Goal: Information Seeking & Learning: Learn about a topic

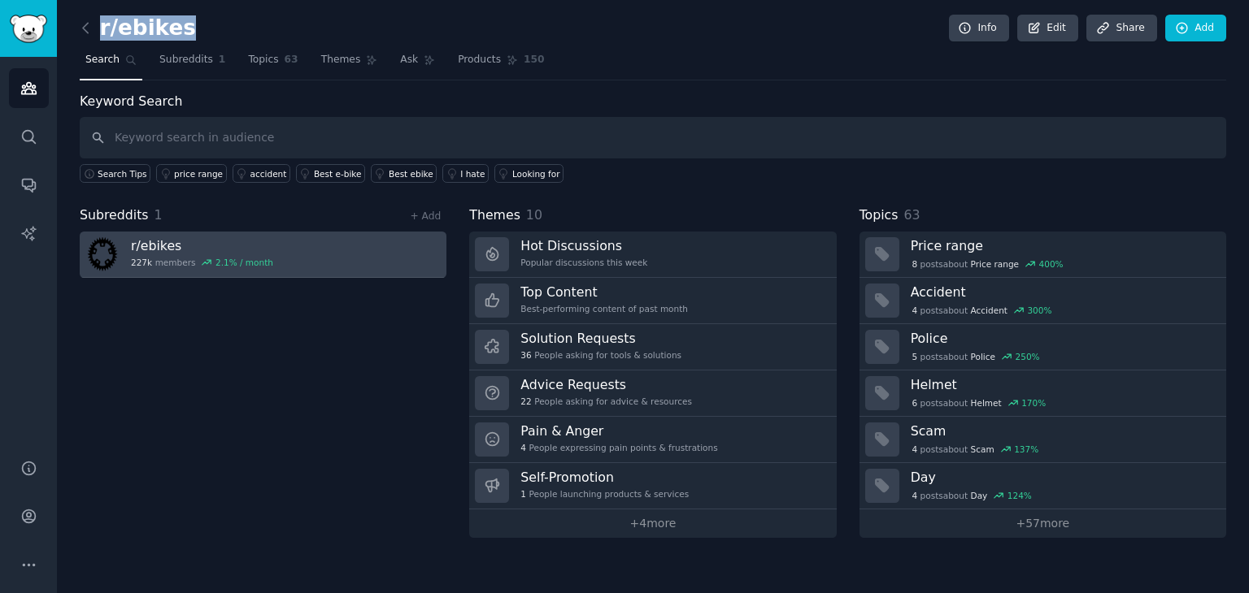
click at [345, 244] on link "r/ ebikes 227k members 2.1 % / month" at bounding box center [263, 255] width 367 height 46
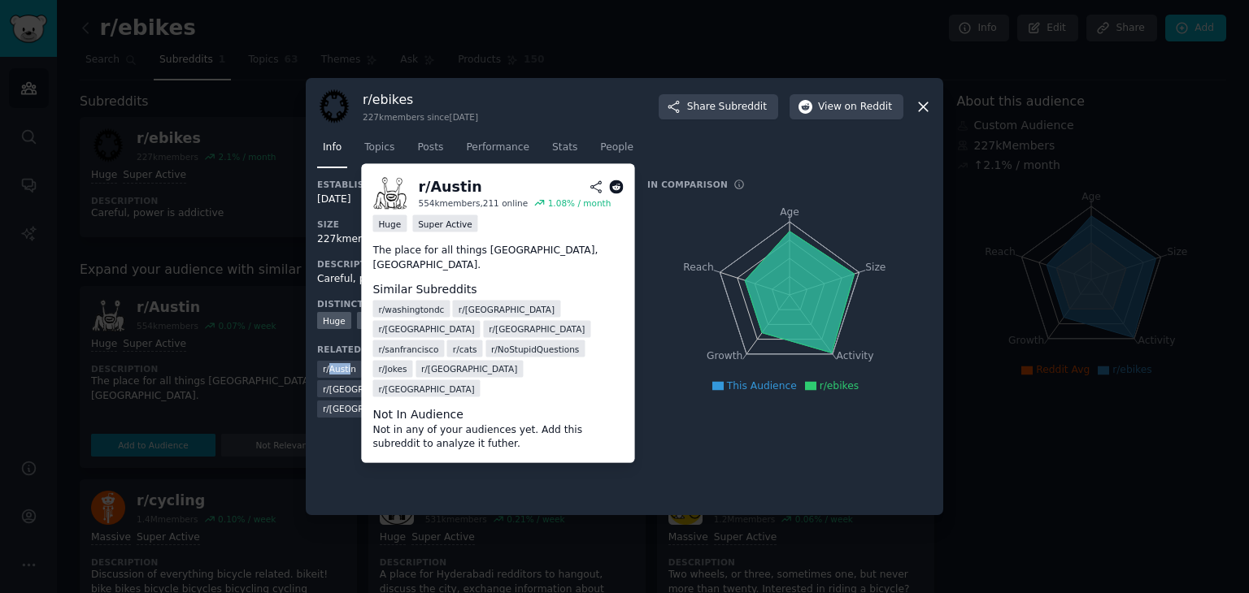
drag, startPoint x: 348, startPoint y: 368, endPoint x: 328, endPoint y: 365, distance: 19.8
click at [328, 365] on span "r/ [GEOGRAPHIC_DATA]" at bounding box center [339, 368] width 33 height 11
drag, startPoint x: 351, startPoint y: 369, endPoint x: 314, endPoint y: 367, distance: 37.5
click at [314, 367] on div "r/ ebikes 227k members since [DATE] Share Subreddit View on Reddit Info Topics …" at bounding box center [624, 296] width 637 height 437
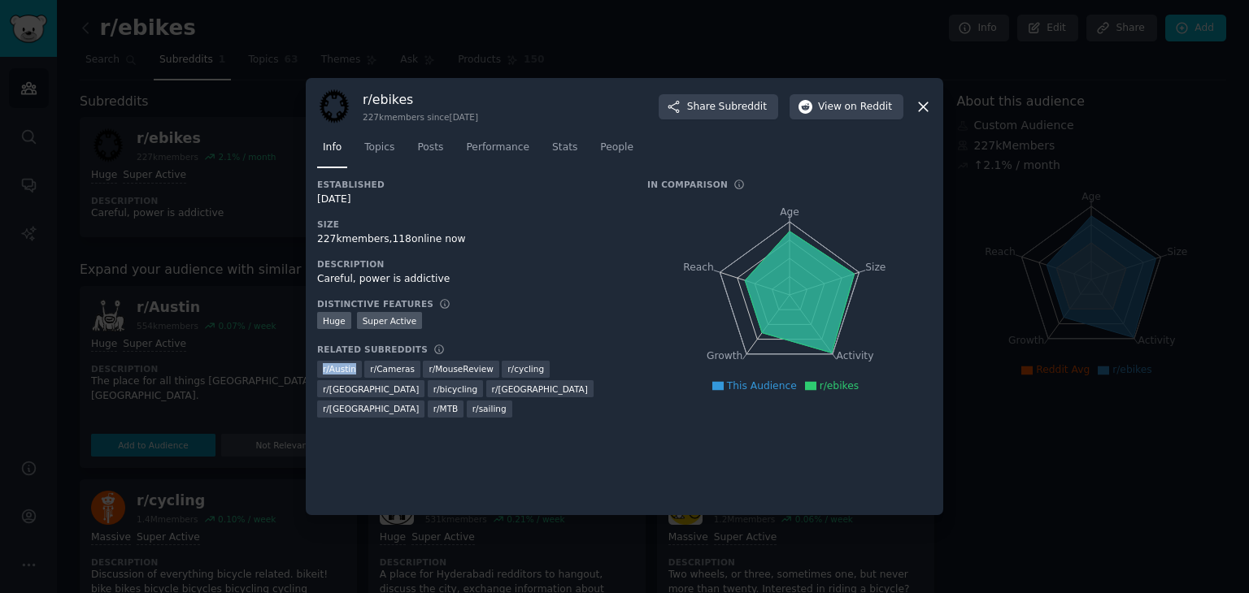
copy span "r/ [GEOGRAPHIC_DATA]"
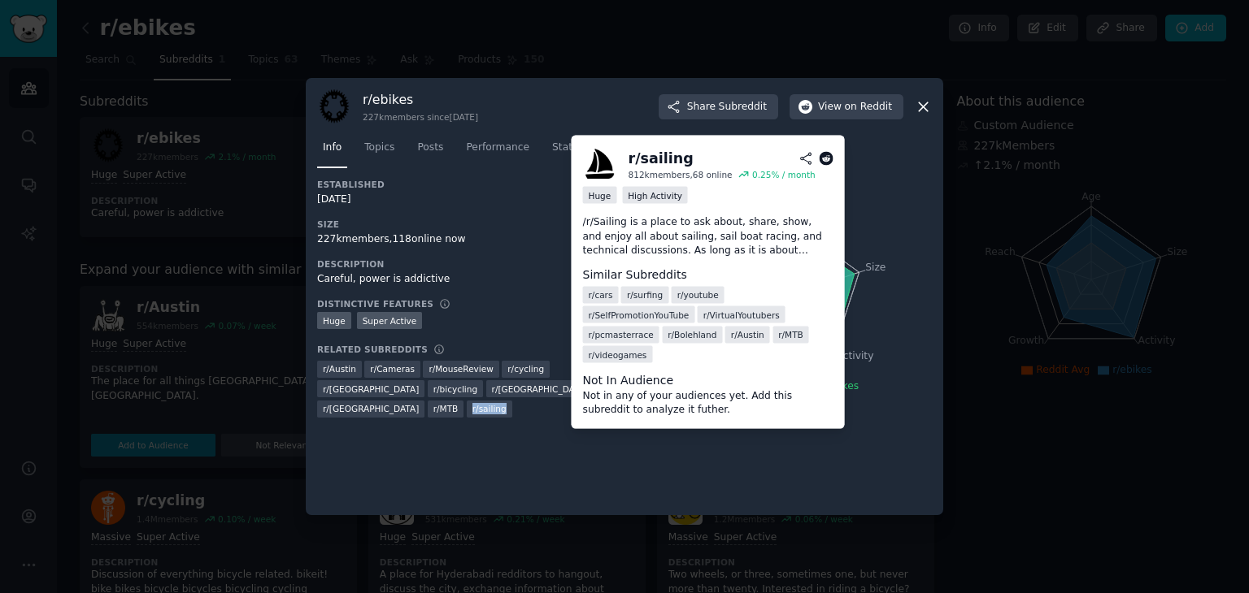
drag, startPoint x: 560, startPoint y: 390, endPoint x: 531, endPoint y: 388, distance: 29.4
click at [512, 401] on div "r/ sailing" at bounding box center [490, 409] width 46 height 17
copy span "r/ sailing"
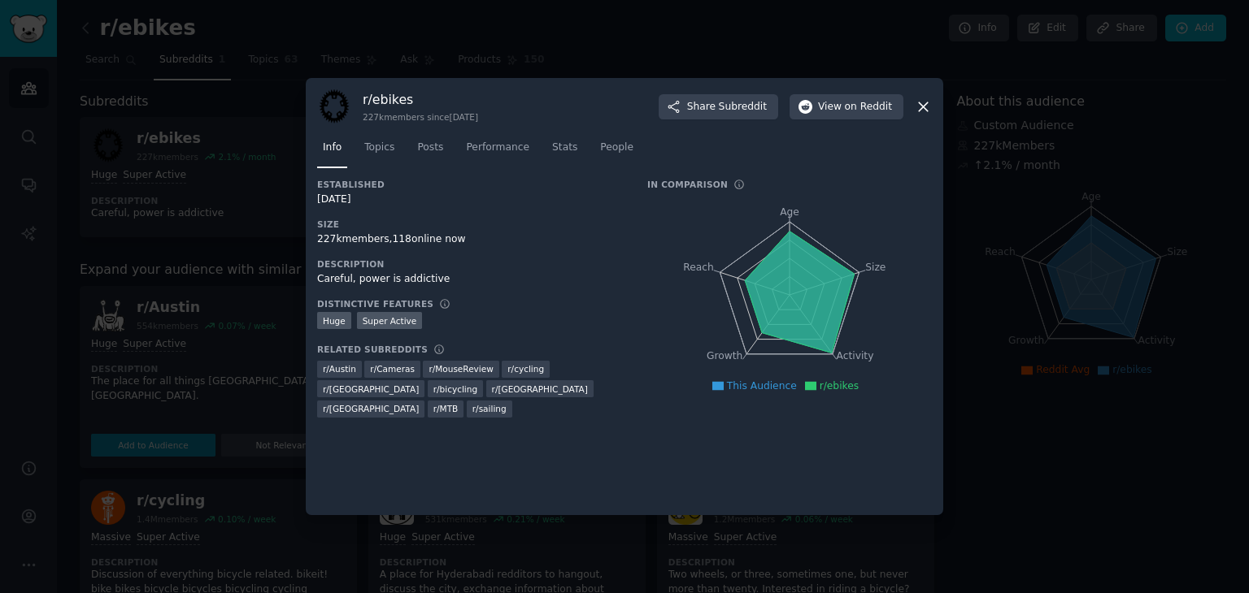
drag, startPoint x: 498, startPoint y: 424, endPoint x: 469, endPoint y: 390, distance: 44.4
click at [498, 424] on div "Established [DATE] Size 227k members, 118 online now Description Careful, power…" at bounding box center [624, 341] width 615 height 325
click at [507, 371] on span "r/ cycling" at bounding box center [525, 368] width 37 height 11
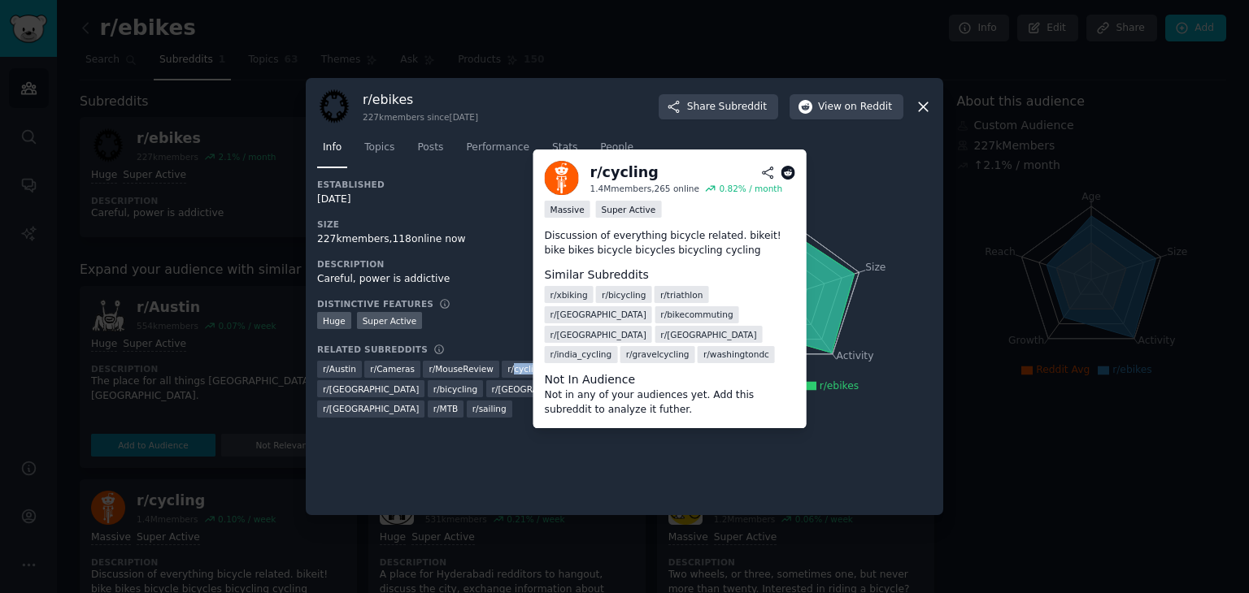
click at [507, 371] on span "r/ cycling" at bounding box center [525, 368] width 37 height 11
copy div "r/ cycling"
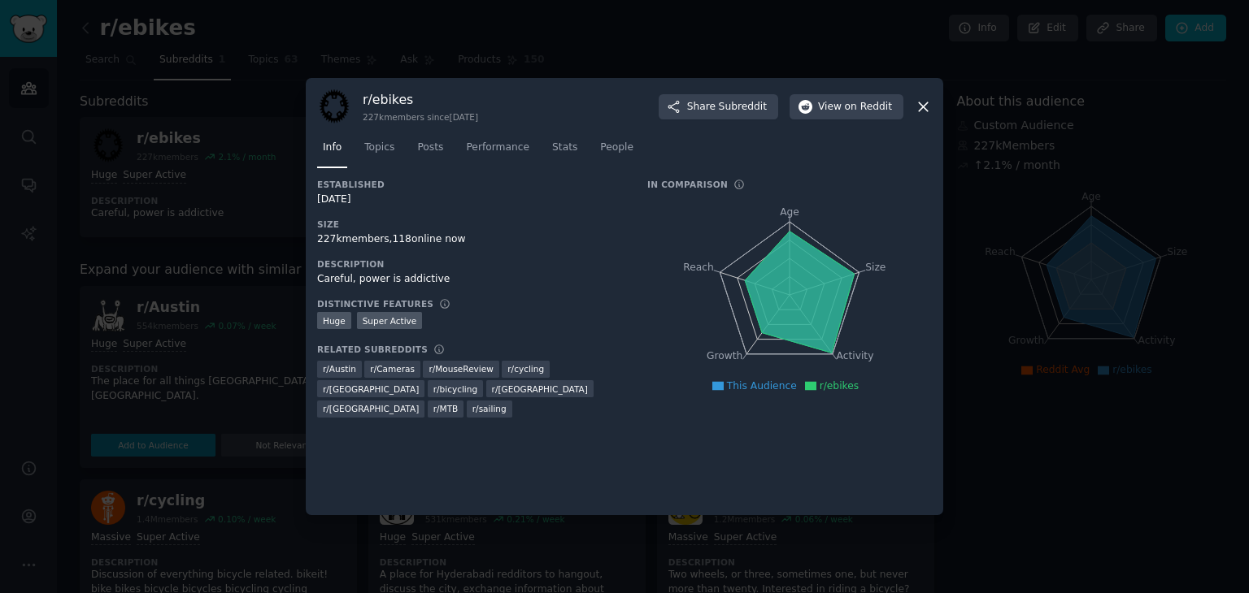
click at [914, 114] on div "r/ ebikes 227k members since [DATE] Share Subreddit View on Reddit" at bounding box center [624, 106] width 615 height 34
click at [917, 106] on icon at bounding box center [923, 106] width 17 height 17
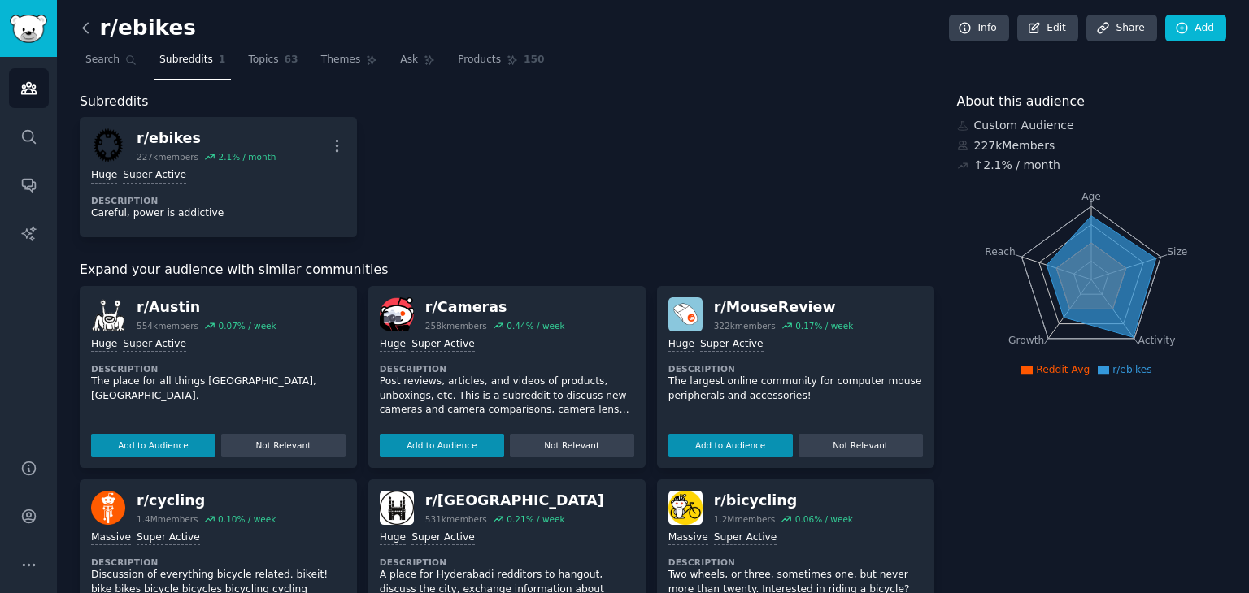
click at [85, 32] on icon at bounding box center [85, 28] width 17 height 17
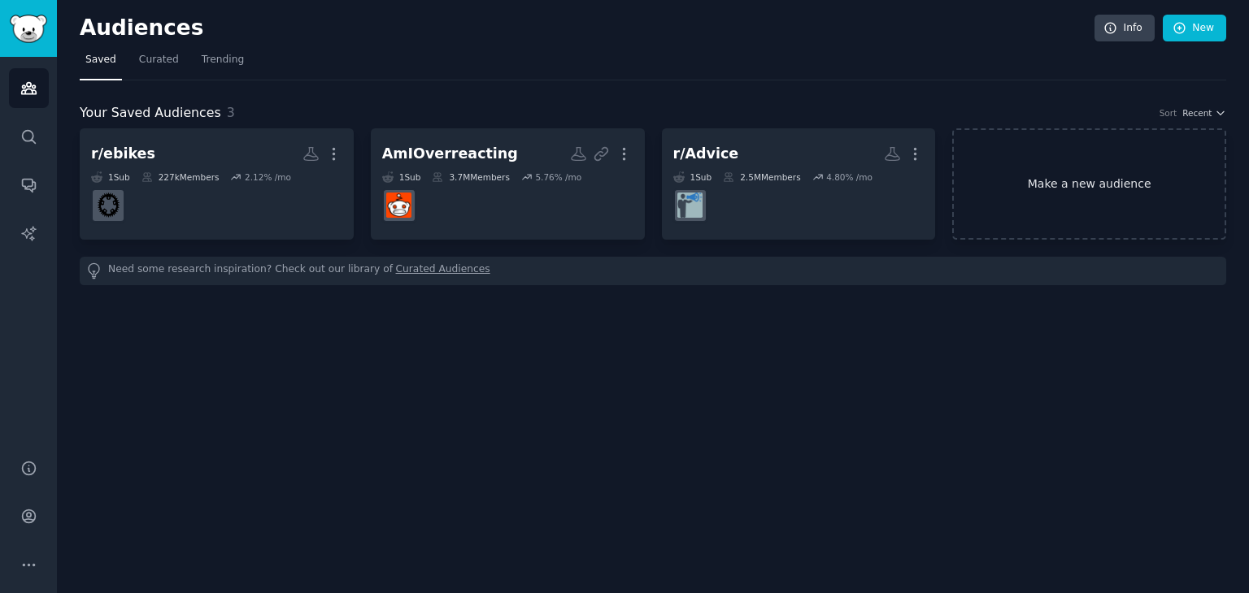
click at [985, 176] on link "Make a new audience" at bounding box center [1089, 183] width 274 height 111
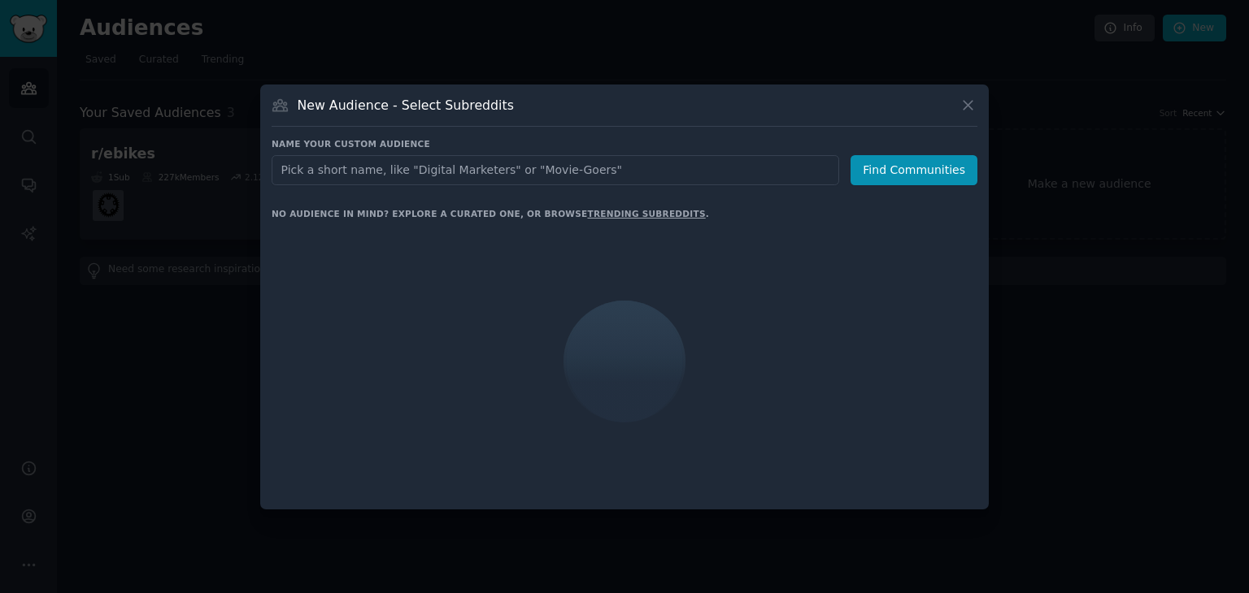
drag, startPoint x: 564, startPoint y: 181, endPoint x: 548, endPoint y: 171, distance: 19.4
click at [564, 180] on input "text" at bounding box center [555, 170] width 567 height 30
click at [548, 171] on input "text" at bounding box center [555, 170] width 567 height 30
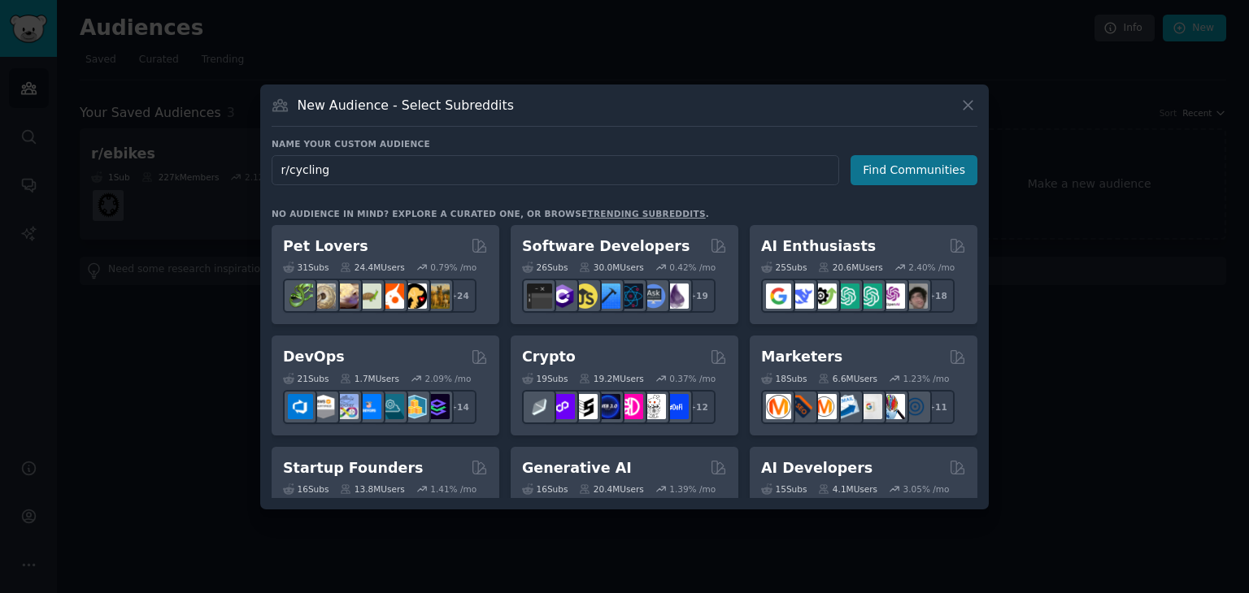
type input "r/cycling"
click at [901, 178] on button "Find Communities" at bounding box center [913, 170] width 127 height 30
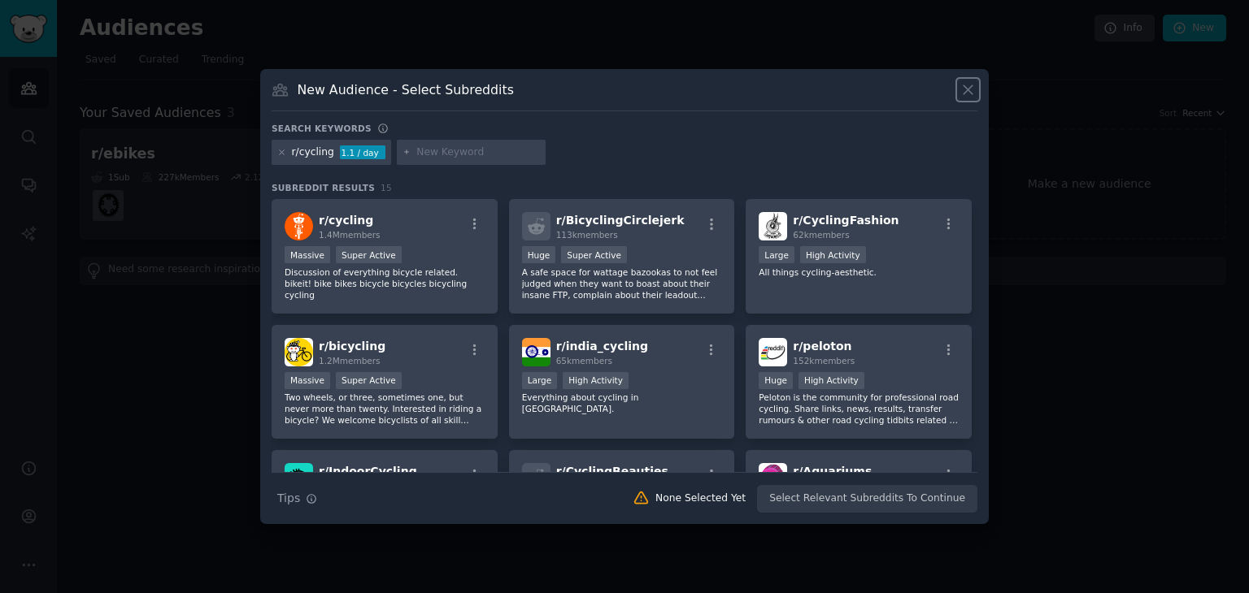
click at [969, 87] on icon at bounding box center [967, 89] width 17 height 17
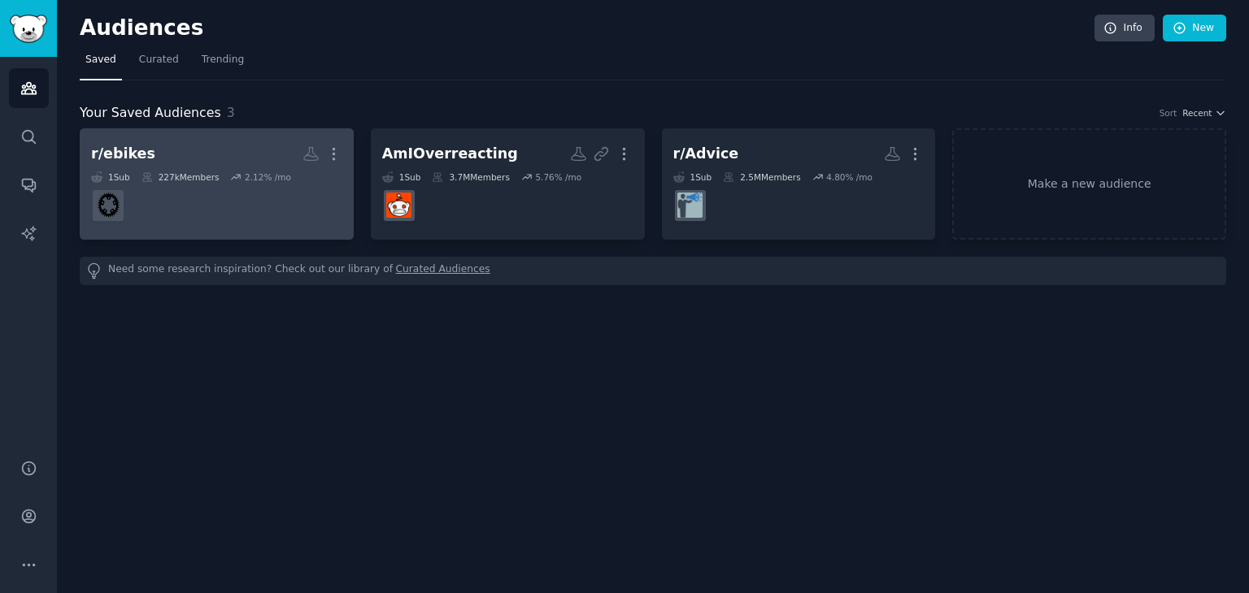
click at [247, 175] on div "2.12 % /mo" at bounding box center [268, 177] width 46 height 11
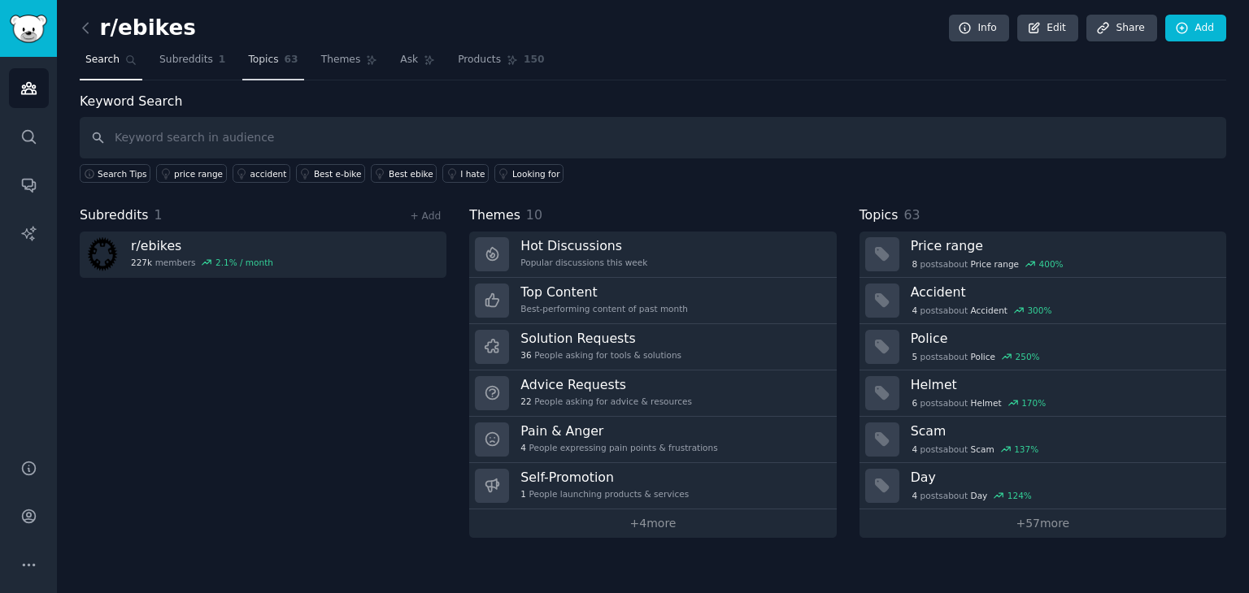
click at [242, 69] on link "Topics 63" at bounding box center [272, 63] width 61 height 33
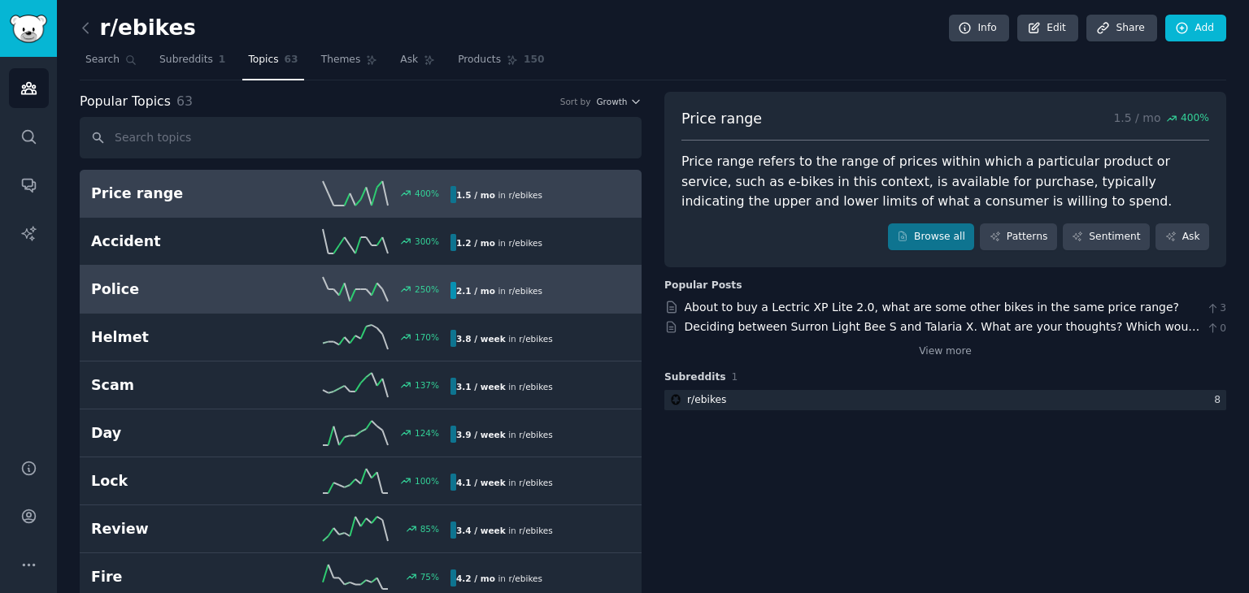
click at [212, 268] on link "Police 250 % 2.1 / mo in r/ ebikes" at bounding box center [361, 290] width 562 height 48
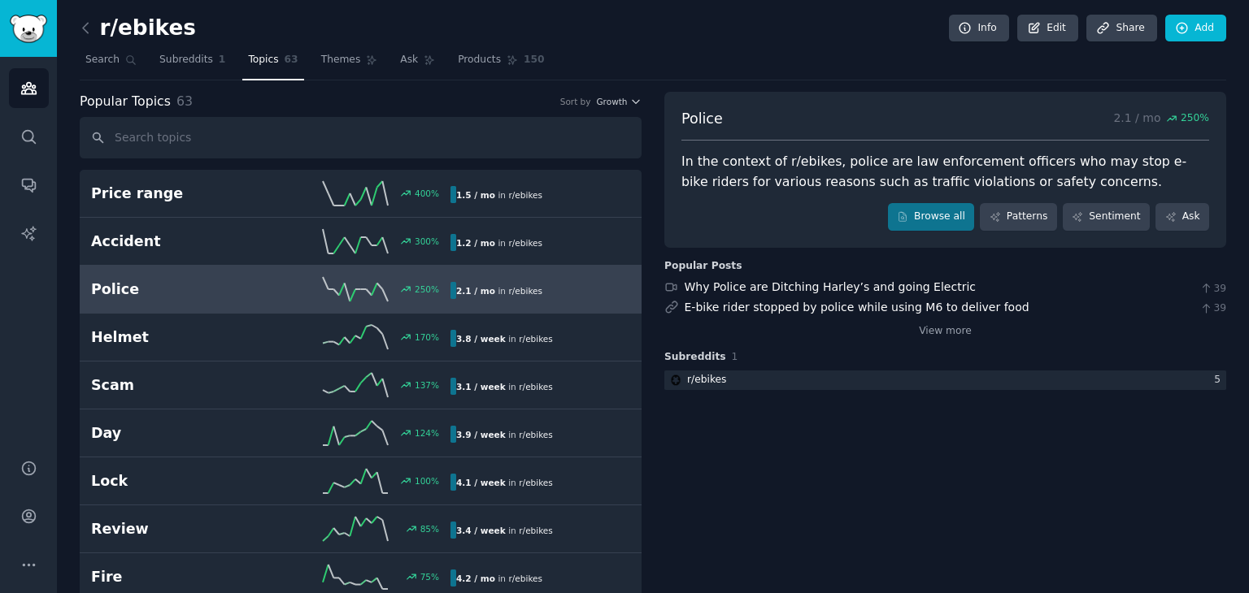
click at [861, 175] on div "In the context of r/ebikes, police are law enforcement officers who may stop e-…" at bounding box center [945, 172] width 528 height 40
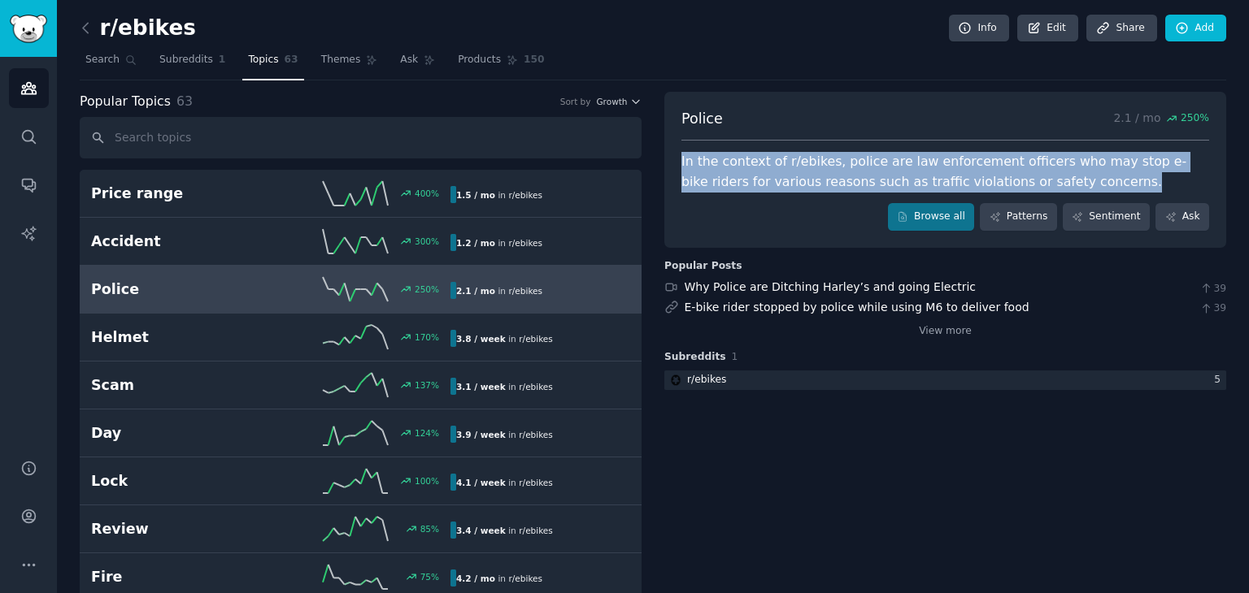
click at [861, 175] on div "In the context of r/ebikes, police are law enforcement officers who may stop e-…" at bounding box center [945, 172] width 528 height 40
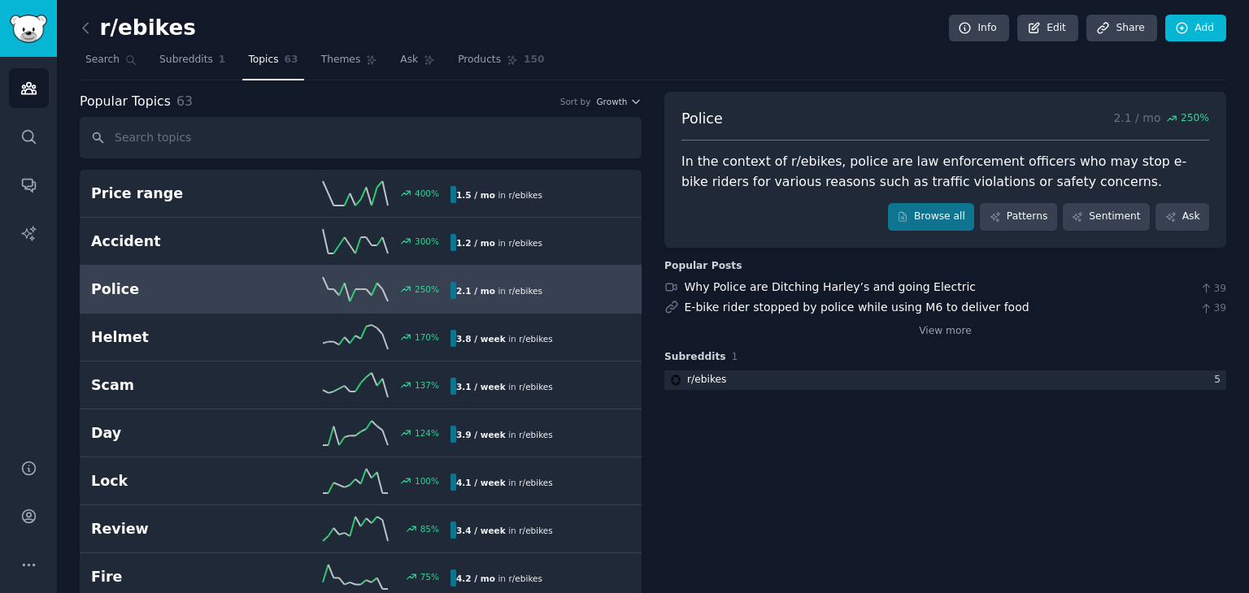
click at [834, 135] on div "Police 2.1 / mo 250 %" at bounding box center [945, 125] width 528 height 33
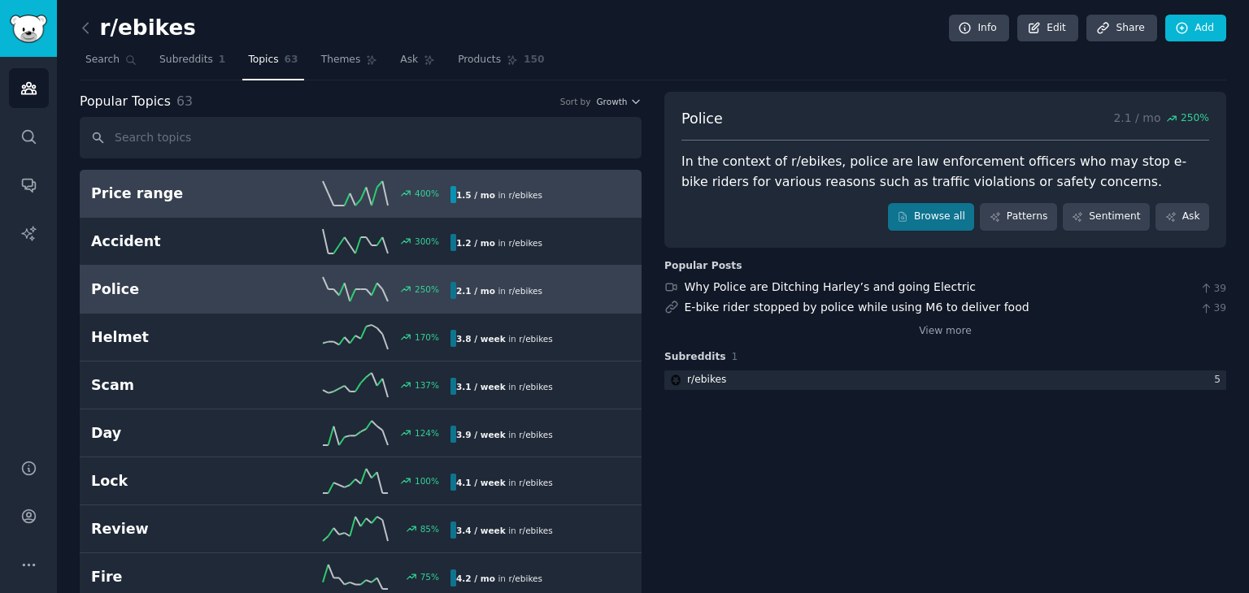
click at [546, 201] on div "1.5 / mo in r/ ebikes" at bounding box center [534, 194] width 168 height 17
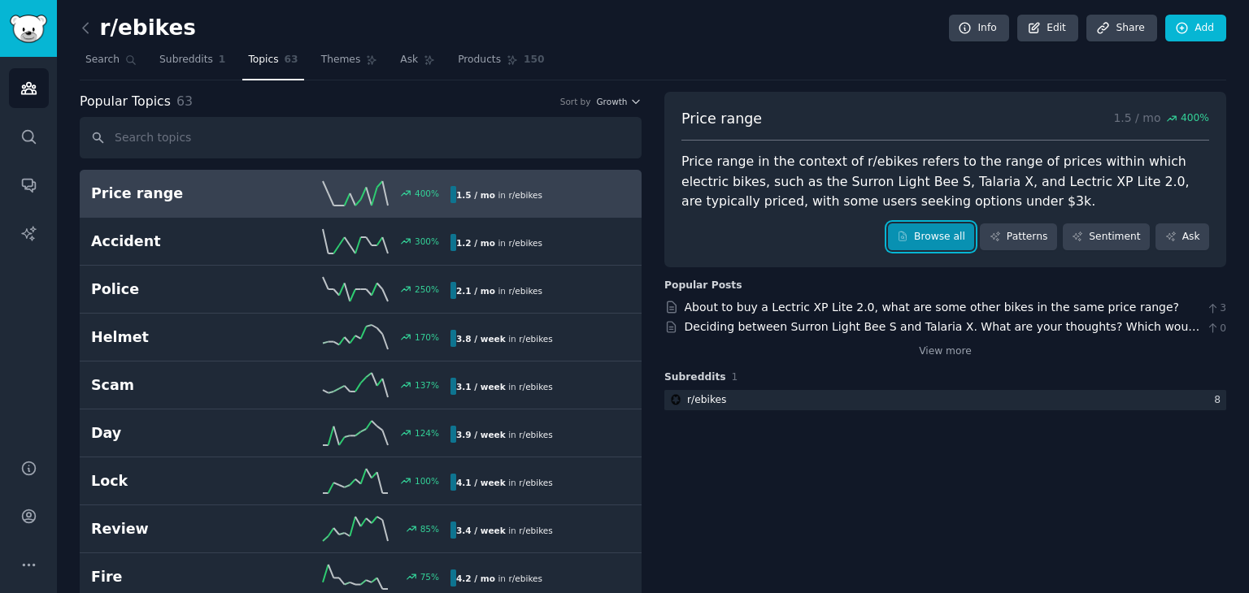
click at [949, 230] on link "Browse all" at bounding box center [931, 238] width 87 height 28
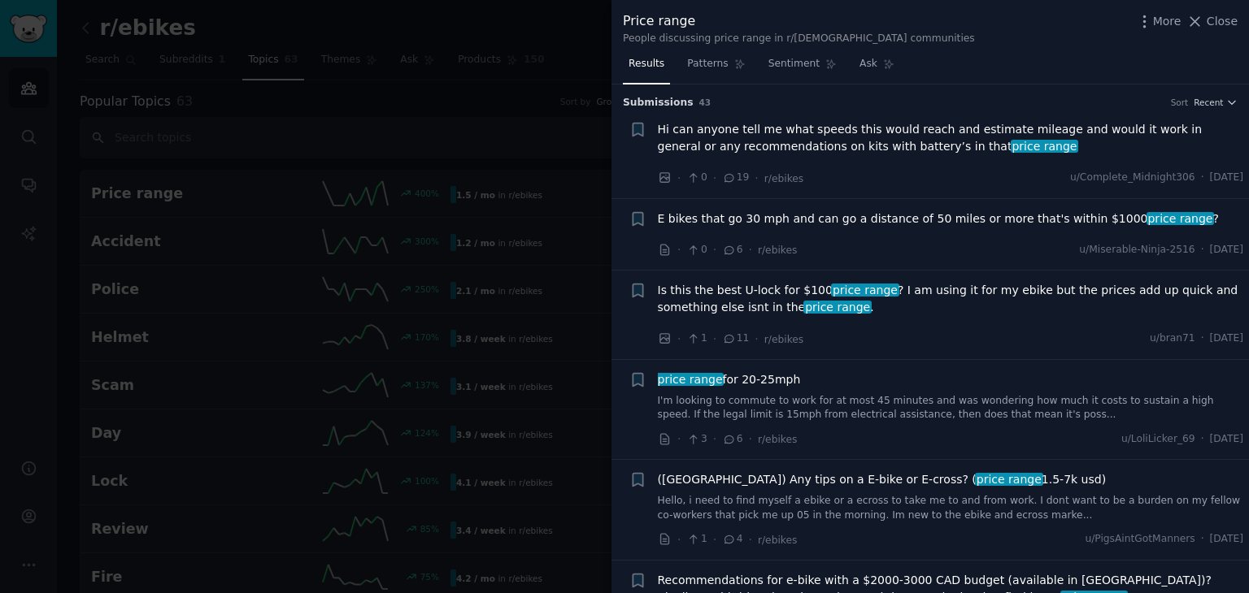
click at [602, 127] on div at bounding box center [624, 296] width 1249 height 593
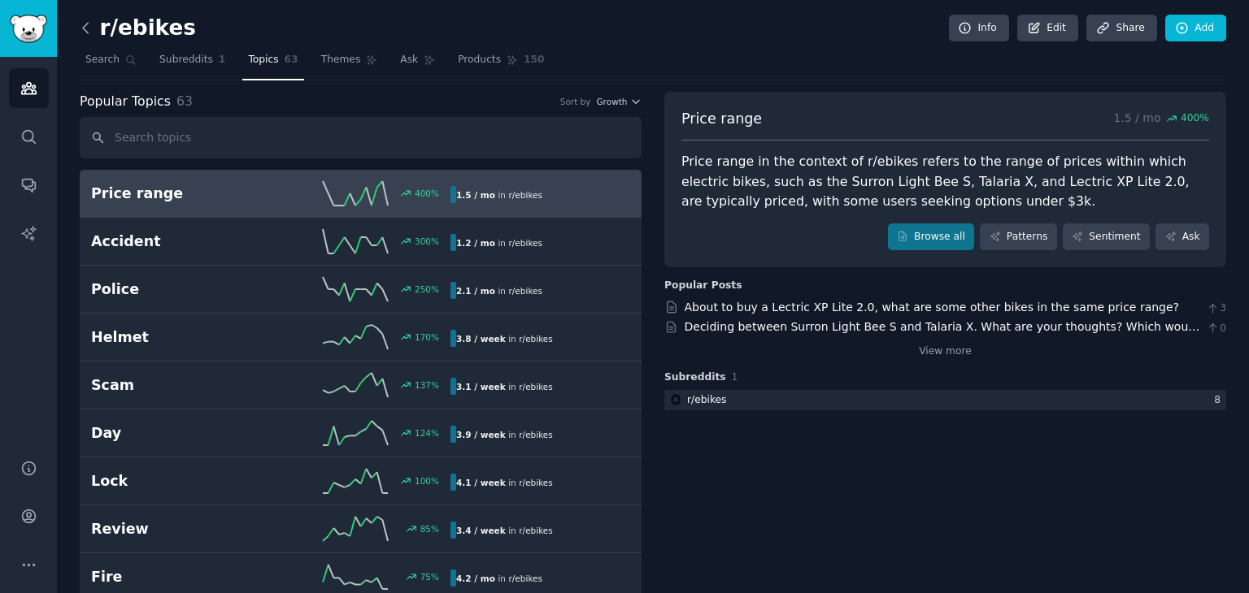
click at [82, 30] on icon at bounding box center [85, 28] width 17 height 17
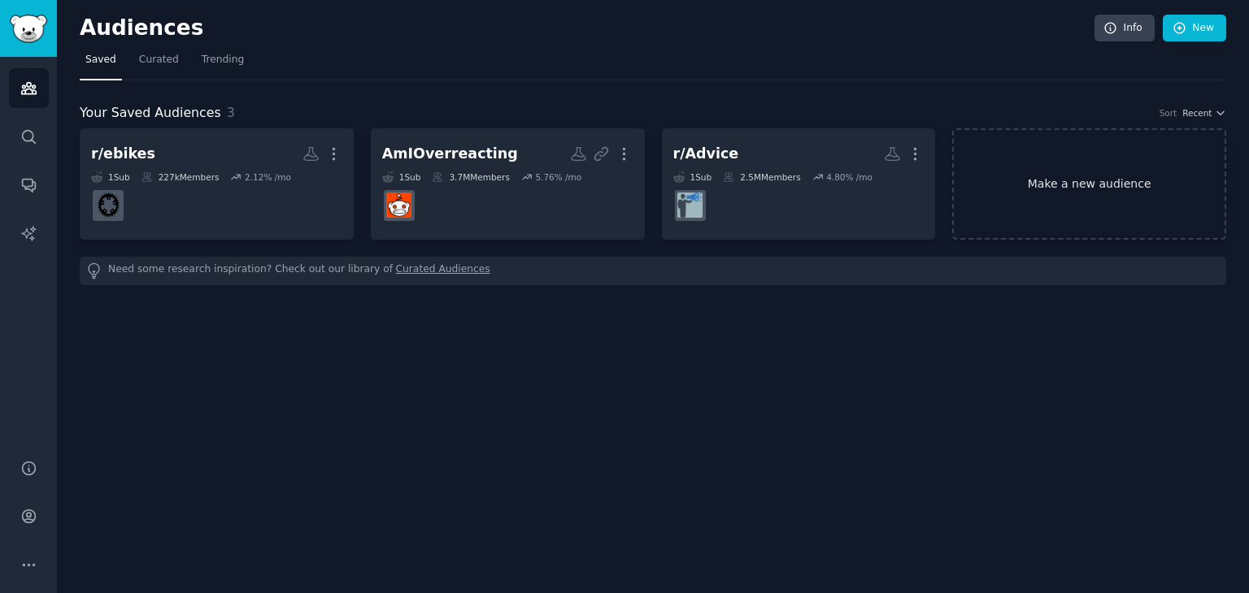
click at [1021, 195] on link "Make a new audience" at bounding box center [1089, 183] width 274 height 111
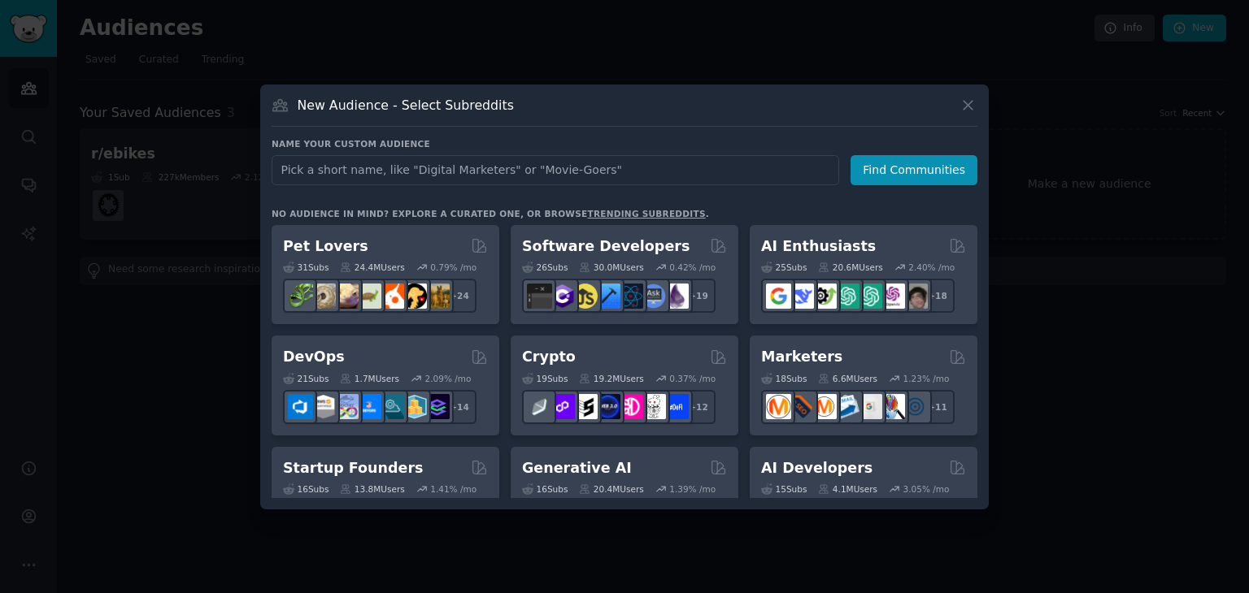
click at [386, 171] on input "text" at bounding box center [555, 170] width 567 height 30
type input "You're already convinced. Convince me otherwise."
type input "cycle"
click at [907, 164] on button "Find Communities" at bounding box center [913, 170] width 127 height 30
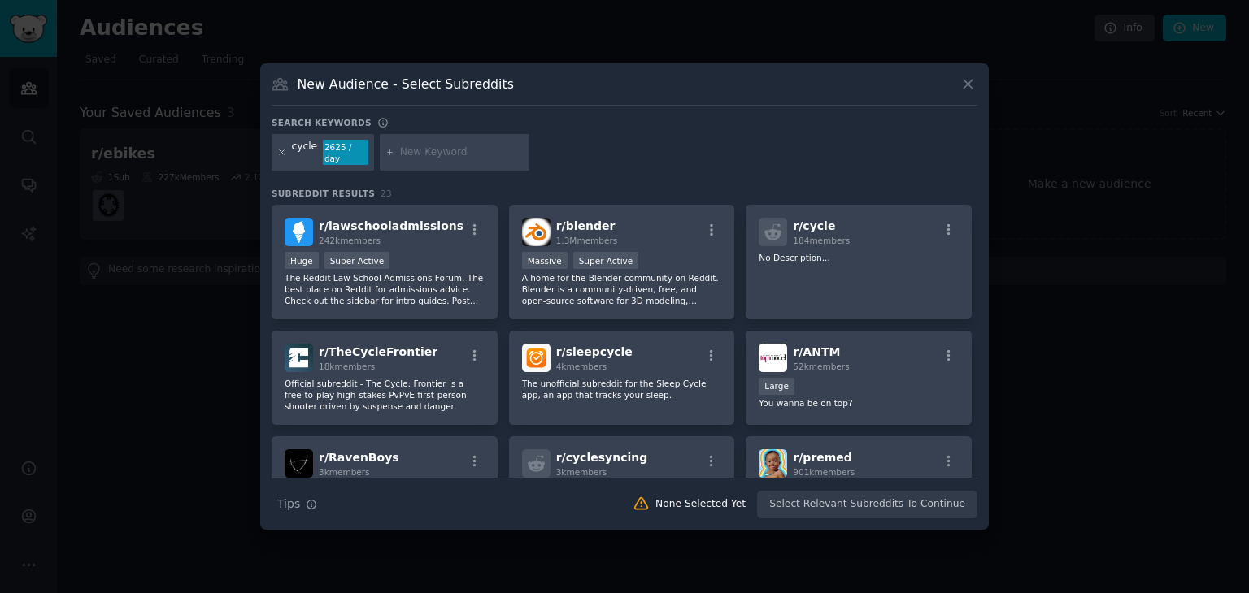
click at [282, 152] on icon at bounding box center [281, 152] width 9 height 9
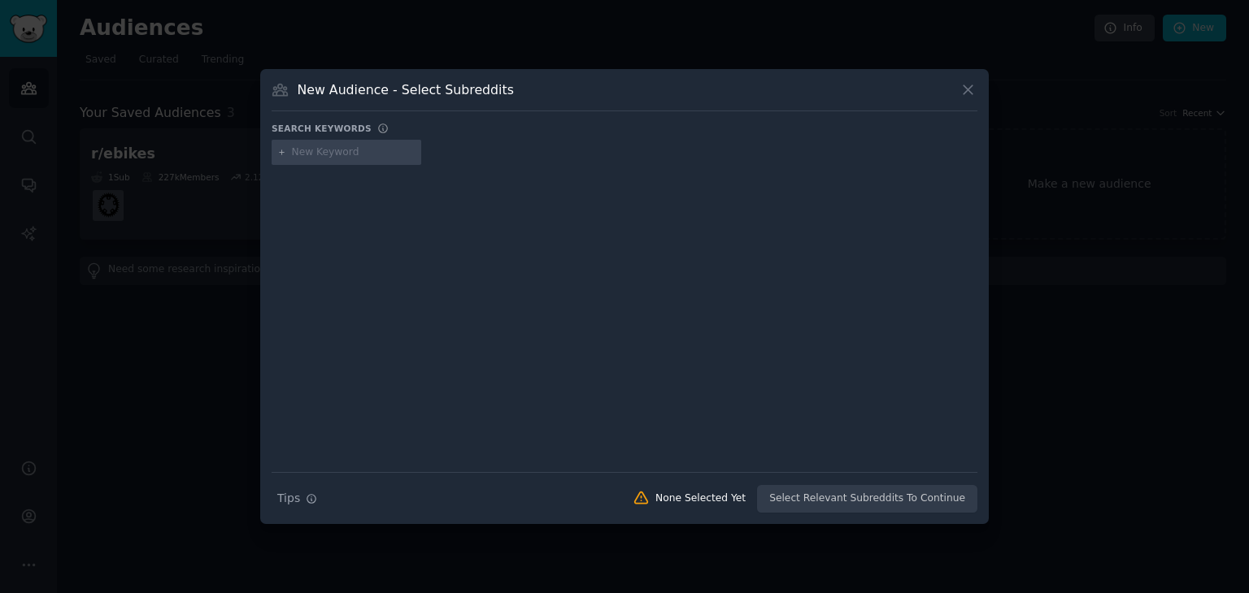
click at [325, 154] on input "text" at bounding box center [354, 153] width 124 height 15
paste input "r/cycling"
type input "r/cycling"
click at [964, 88] on icon at bounding box center [967, 89] width 17 height 17
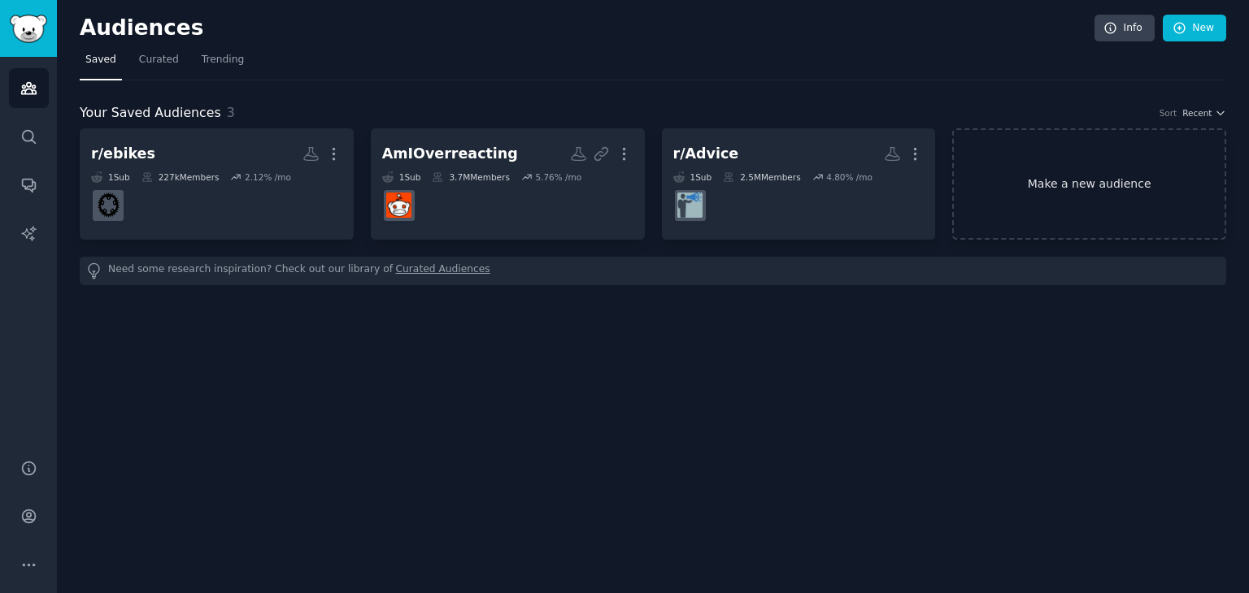
click at [1041, 222] on link "Make a new audience" at bounding box center [1089, 183] width 274 height 111
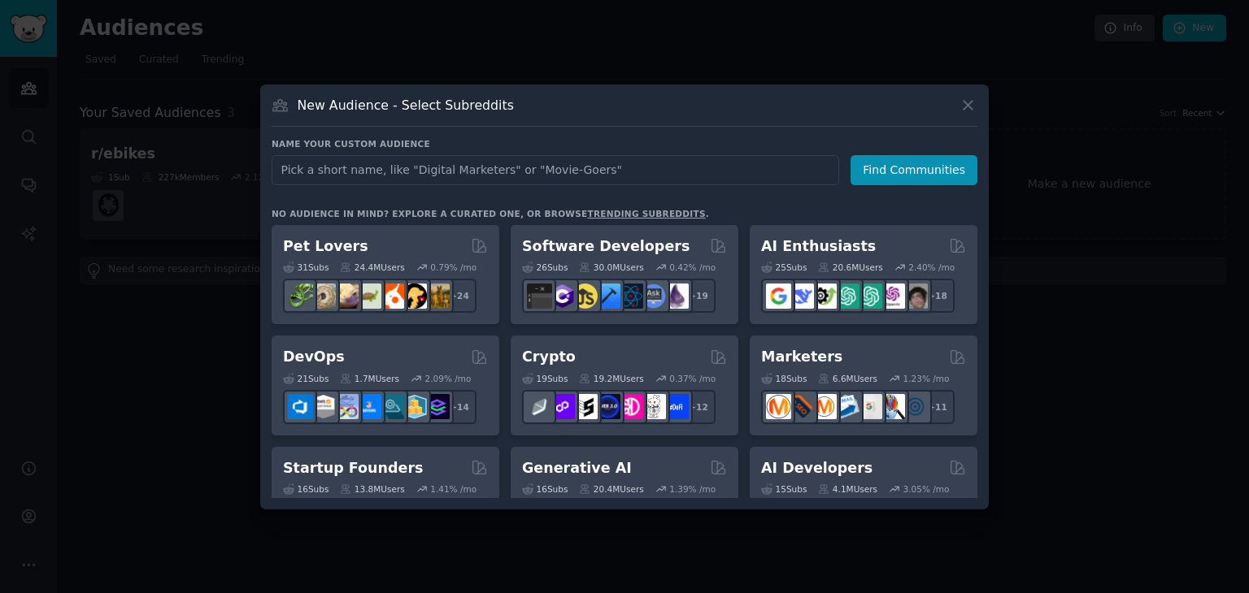
click at [524, 159] on input "text" at bounding box center [555, 170] width 567 height 30
type input "r/cycling"
click at [897, 185] on div "Name your custom audience Audience Name r/cycling Find Communities No audience …" at bounding box center [625, 318] width 706 height 360
click at [907, 188] on div "Name your custom audience Audience Name r/cycling Find Communities No audience …" at bounding box center [625, 318] width 706 height 360
click at [903, 168] on button "Find Communities" at bounding box center [913, 170] width 127 height 30
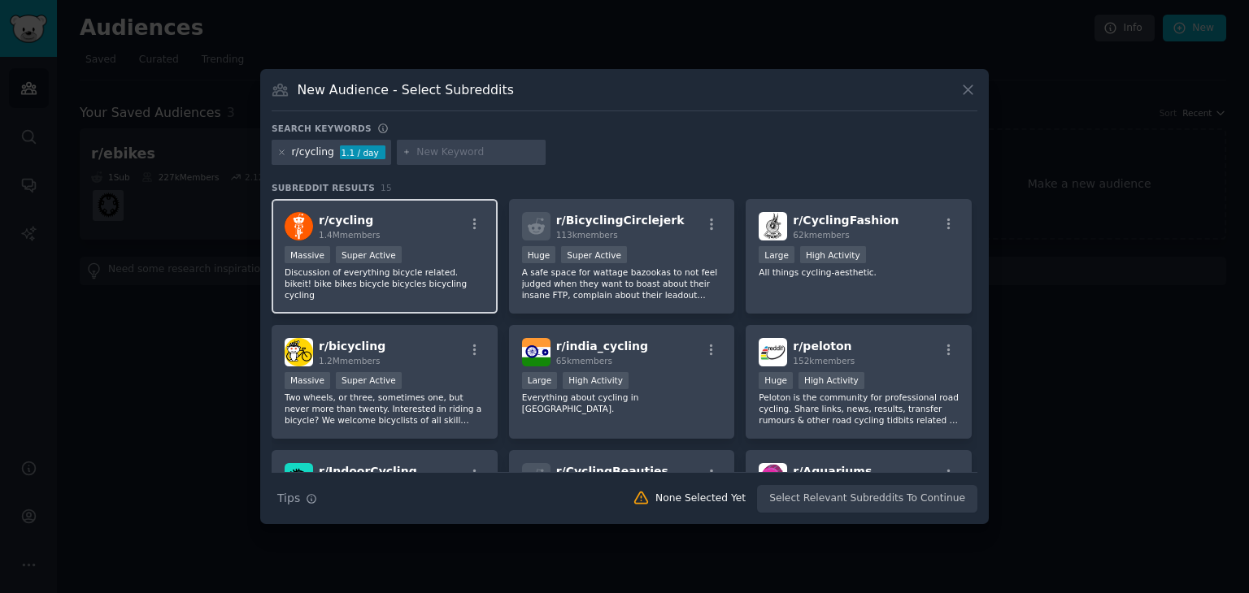
click at [403, 257] on div "Massive Super Active" at bounding box center [385, 256] width 200 height 20
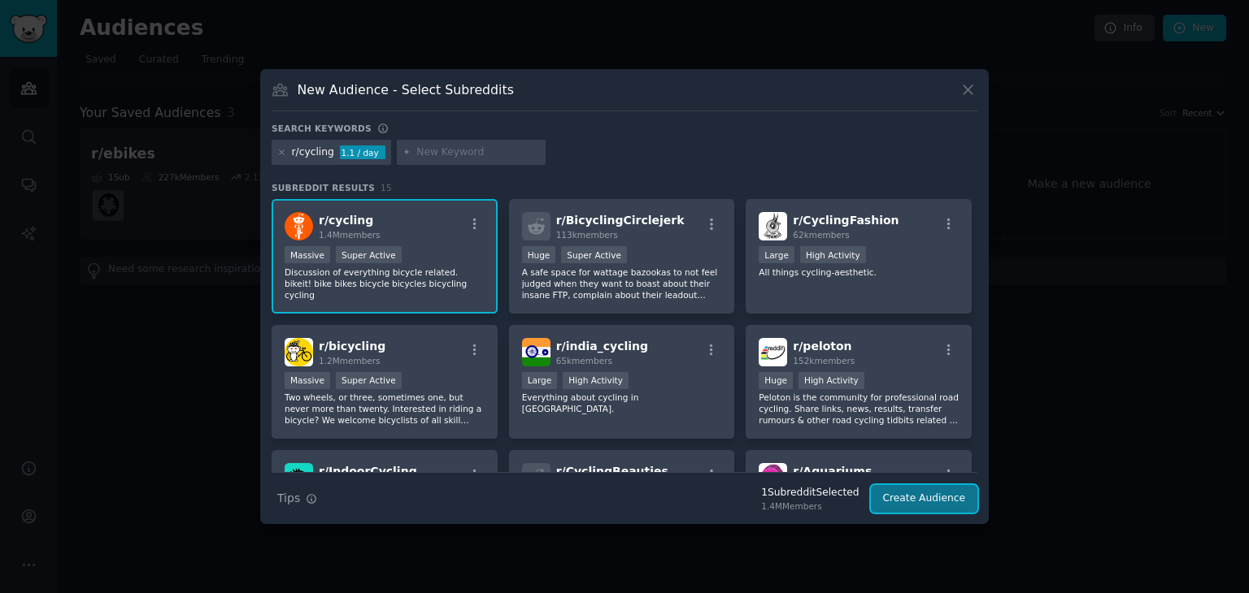
click at [899, 493] on button "Create Audience" at bounding box center [924, 499] width 107 height 28
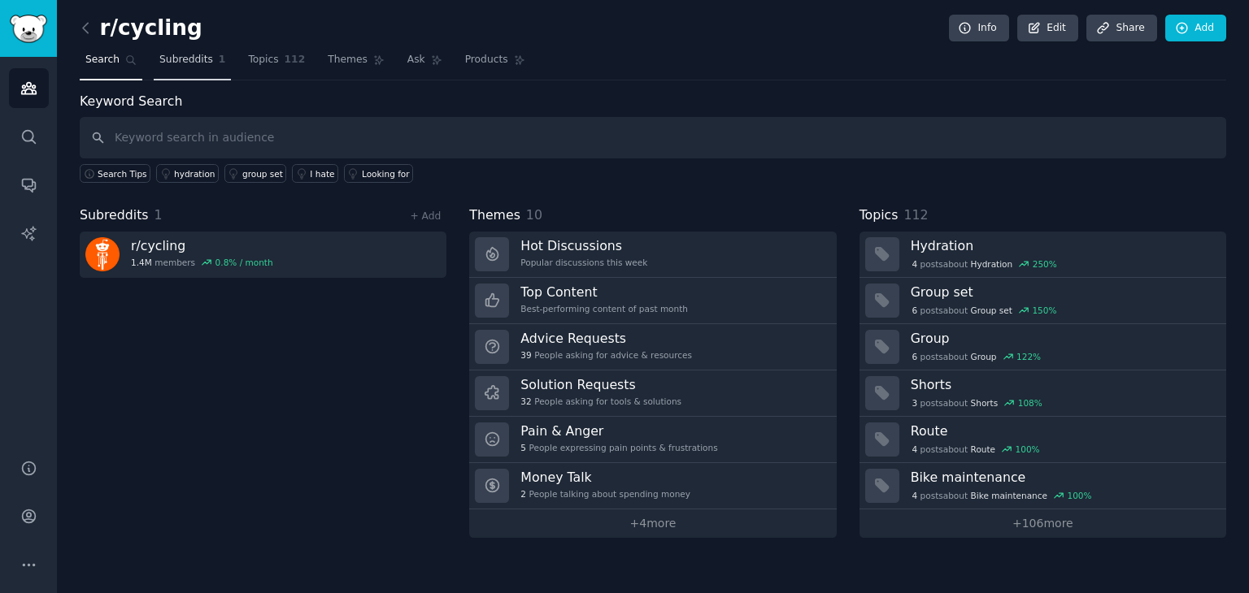
click at [216, 59] on link "Subreddits 1" at bounding box center [192, 63] width 77 height 33
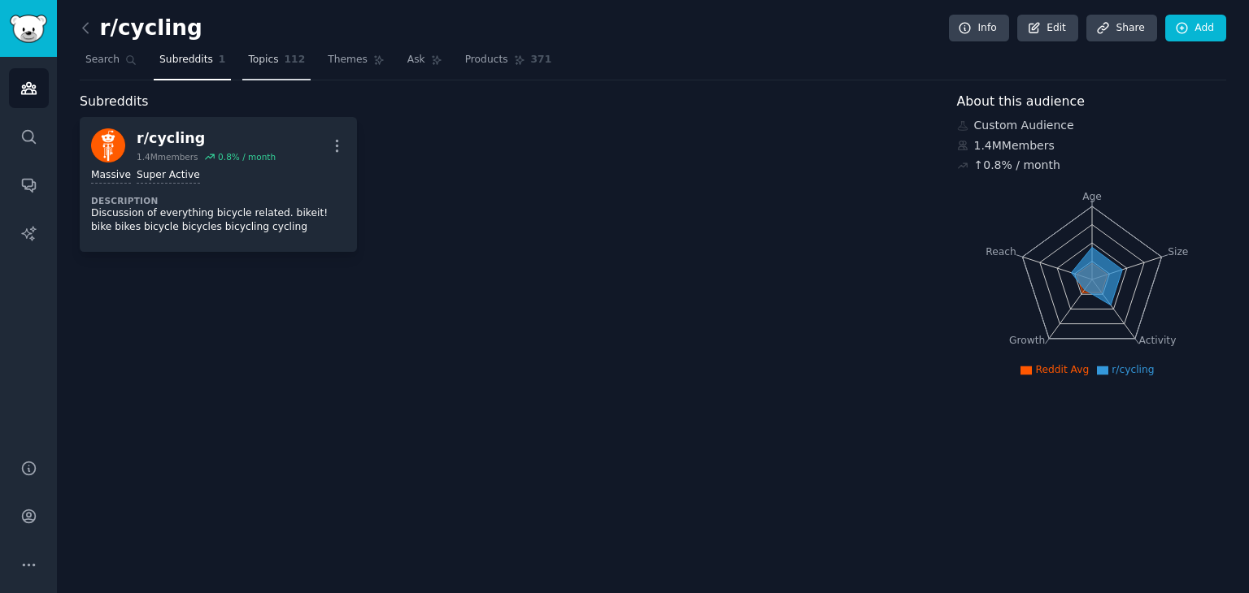
click at [252, 57] on span "Topics" at bounding box center [263, 60] width 30 height 15
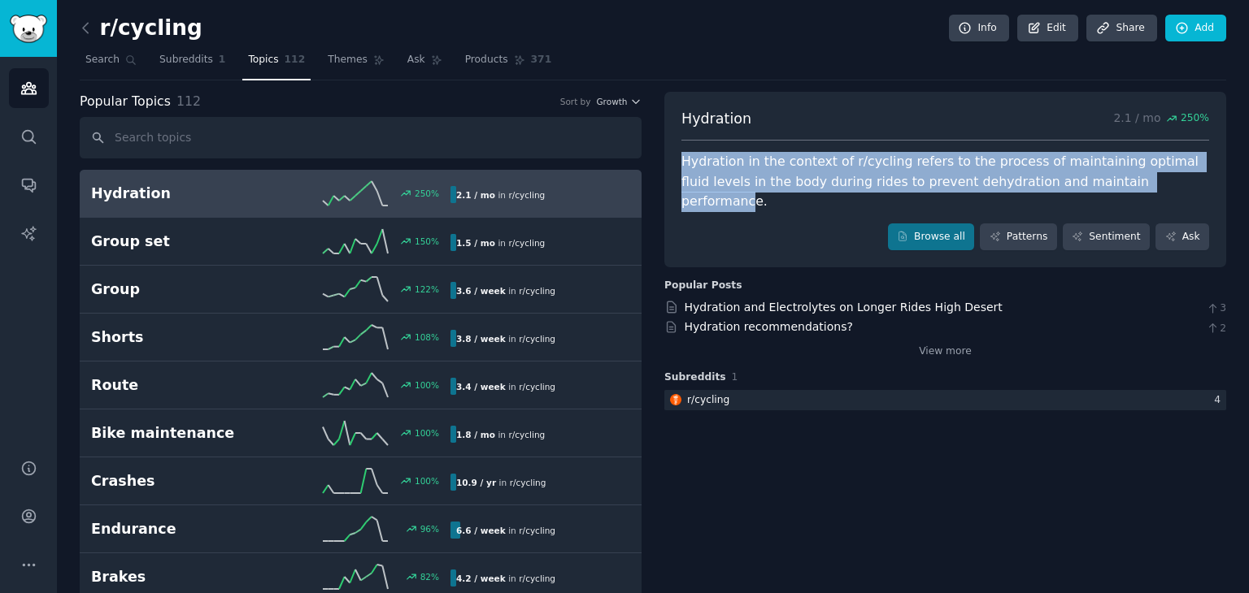
drag, startPoint x: 1058, startPoint y: 179, endPoint x: 664, endPoint y: 160, distance: 394.7
click at [664, 160] on div "Hydration 2.1 / mo 250 % Hydration in the context of r/cycling refers to the pr…" at bounding box center [945, 180] width 562 height 176
copy div "Hydration in the context of r/cycling refers to the process of maintaining opti…"
click at [955, 225] on link "Browse all" at bounding box center [931, 238] width 87 height 28
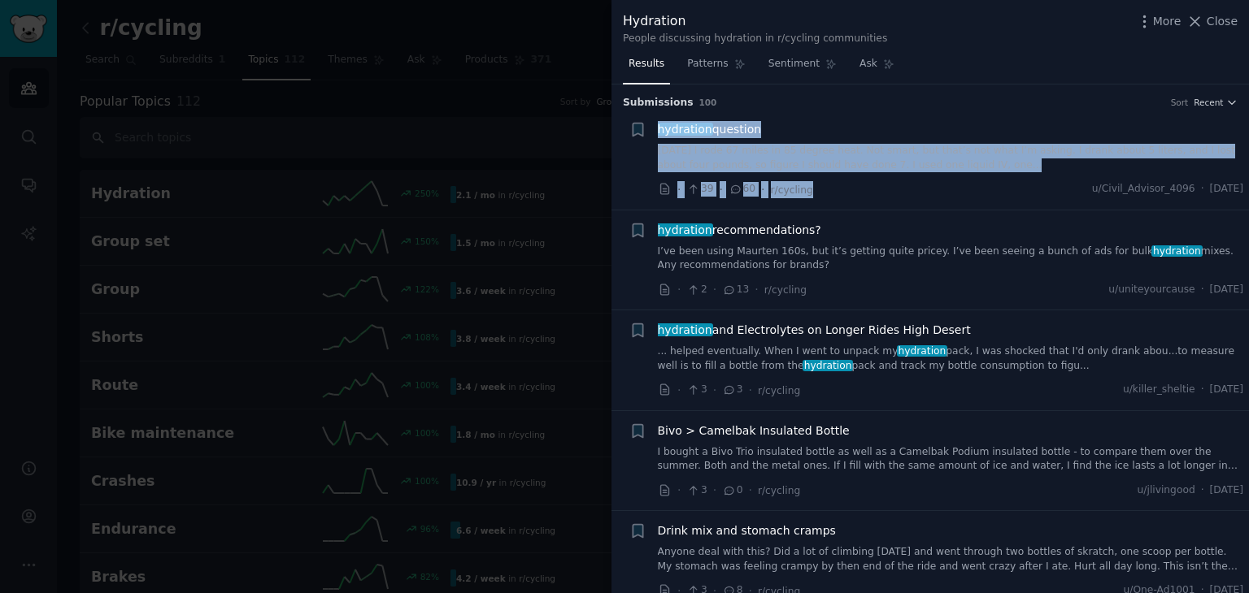
drag, startPoint x: 650, startPoint y: 153, endPoint x: 861, endPoint y: 177, distance: 212.0
click at [861, 177] on div "+ hydration question [DATE] I rode 67 miles in 85 degree heat. Not smart, but t…" at bounding box center [936, 159] width 615 height 77
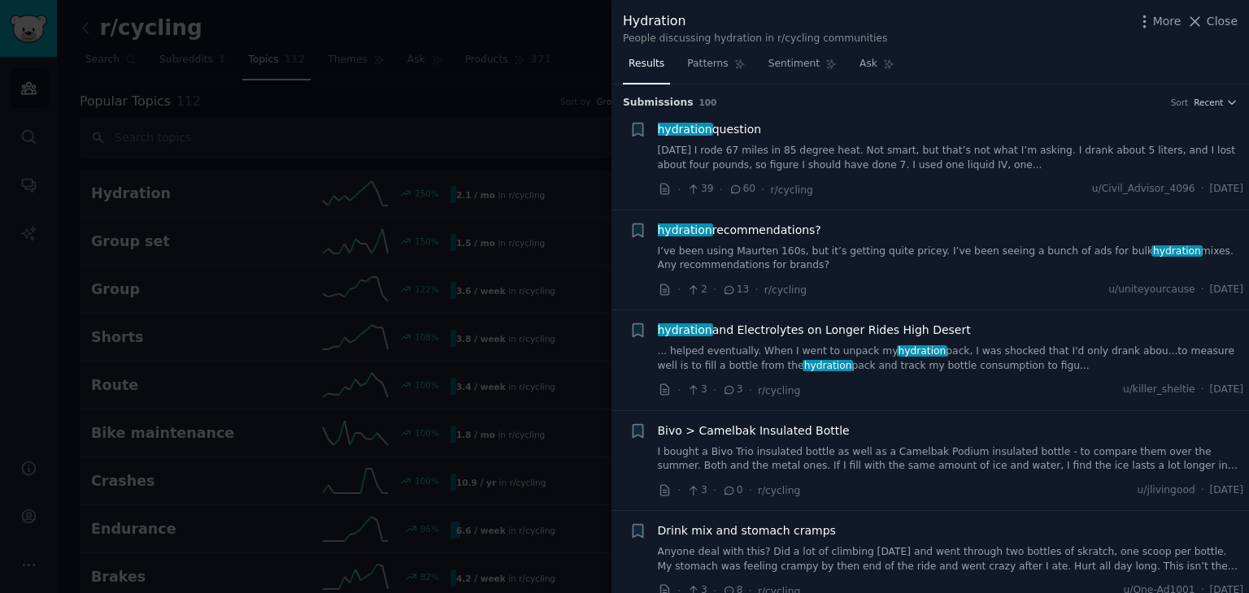
click at [951, 85] on div "Submission s 100 Sort Recent" at bounding box center [930, 98] width 615 height 26
click at [955, 166] on link "[DATE] I rode 67 miles in 85 degree heat. Not smart, but that’s not what I’m as…" at bounding box center [951, 158] width 586 height 28
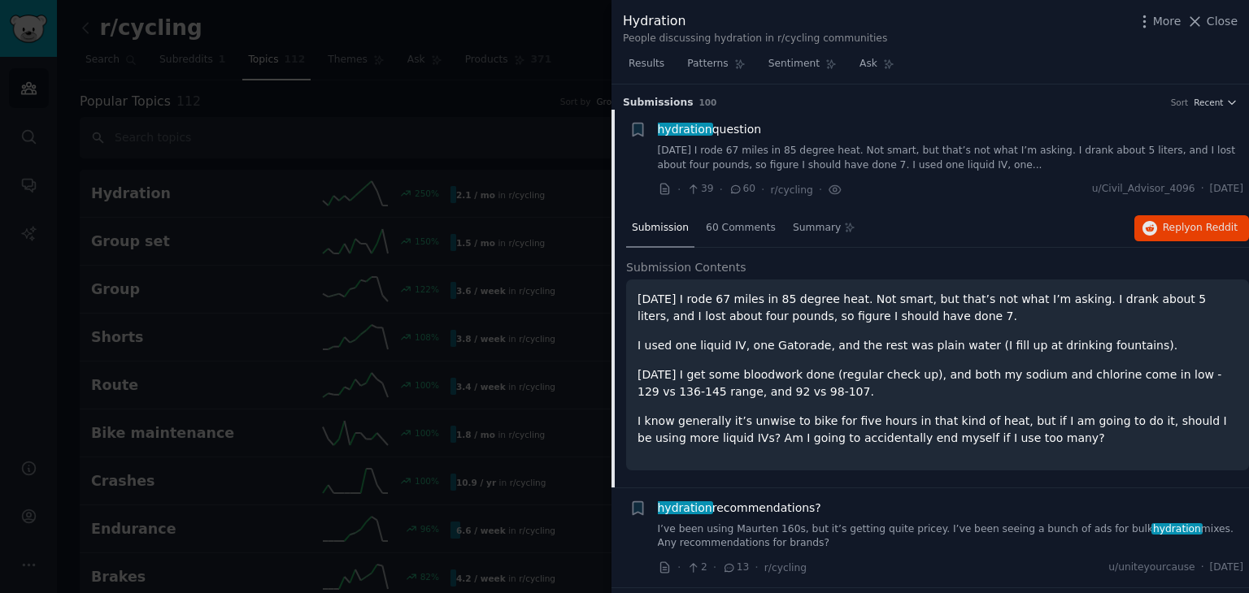
click at [946, 166] on div "hydration question [DATE] I rode 67 miles in 85 degree heat. Not smart, but tha…" at bounding box center [951, 159] width 586 height 77
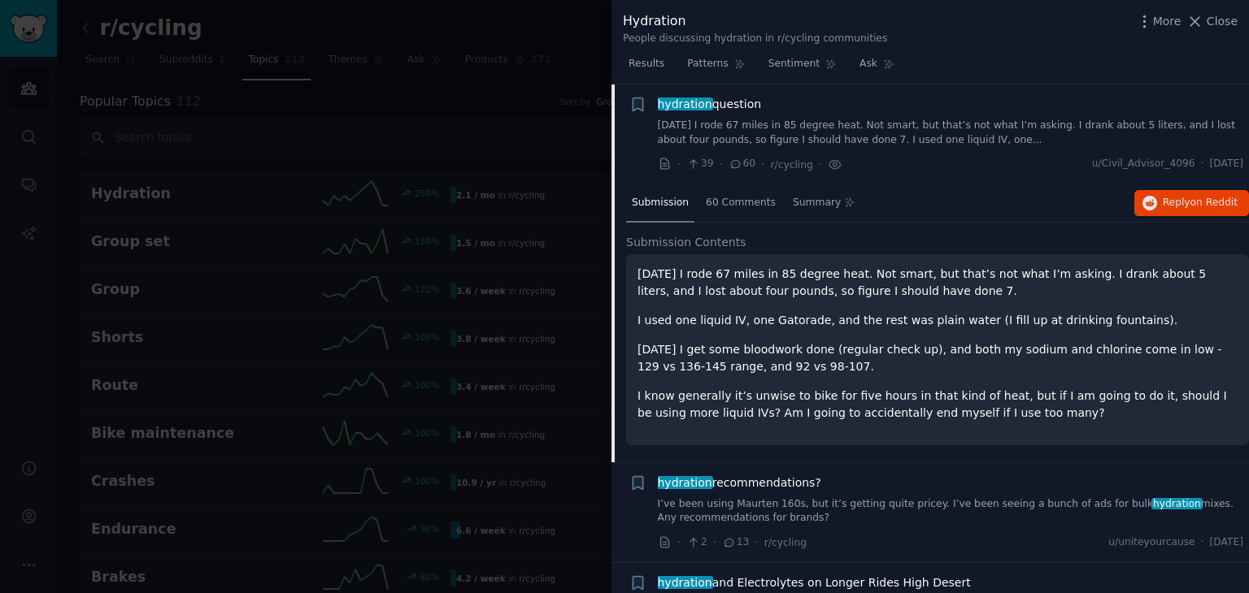
click at [941, 143] on link "[DATE] I rode 67 miles in 85 degree heat. Not smart, but that’s not what I’m as…" at bounding box center [951, 133] width 586 height 28
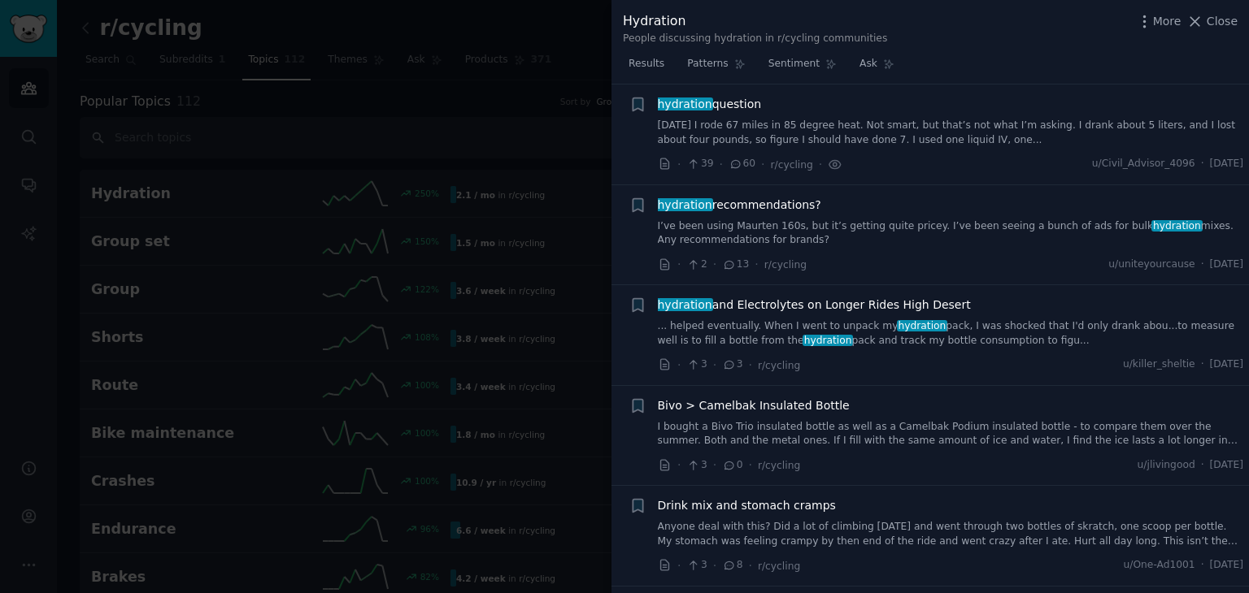
click at [941, 143] on link "[DATE] I rode 67 miles in 85 degree heat. Not smart, but that’s not what I’m as…" at bounding box center [951, 133] width 586 height 28
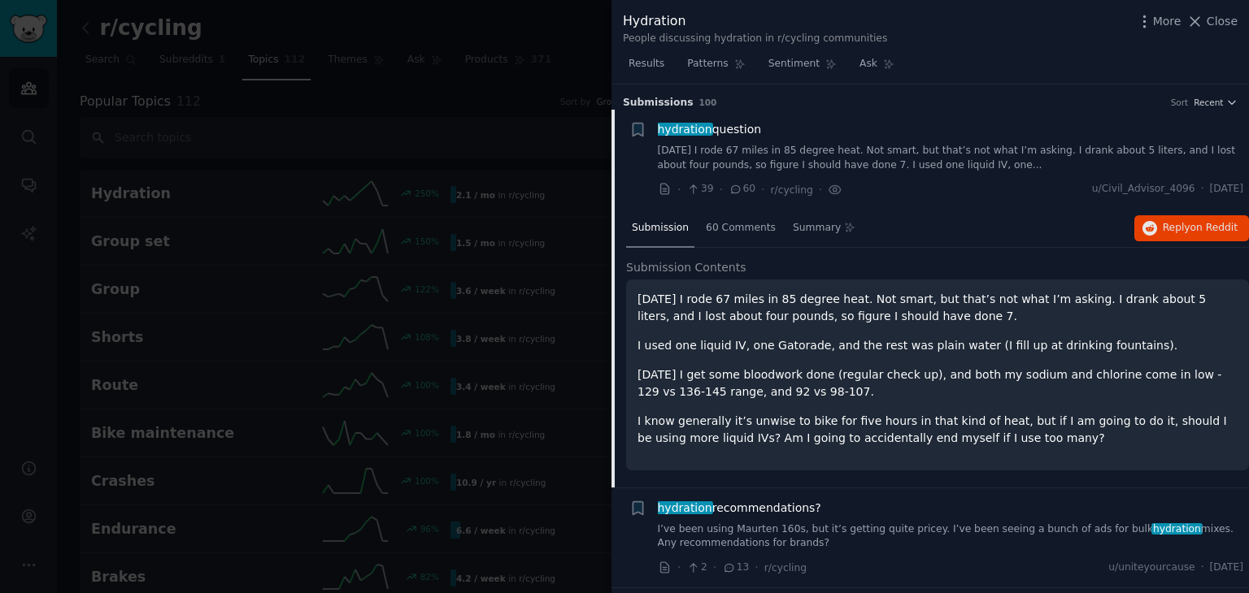
drag, startPoint x: 1174, startPoint y: 201, endPoint x: 1054, endPoint y: 150, distance: 130.8
click at [1054, 150] on link "[DATE] I rode 67 miles in 85 degree heat. Not smart, but that’s not what I’m as…" at bounding box center [951, 158] width 586 height 28
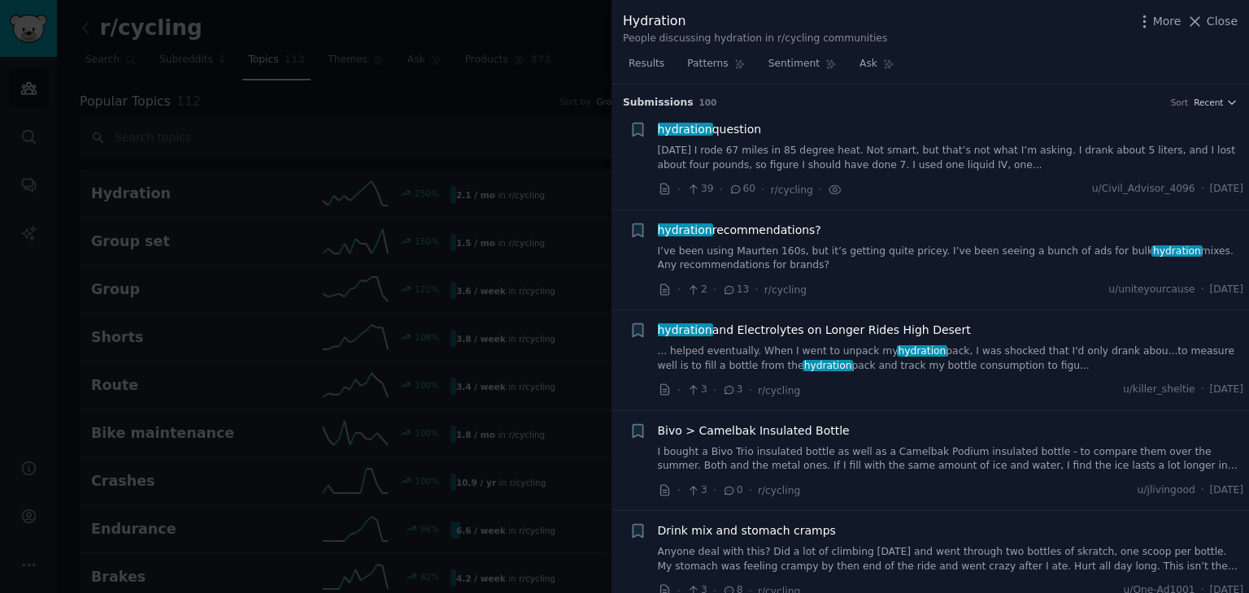
scroll to position [25, 0]
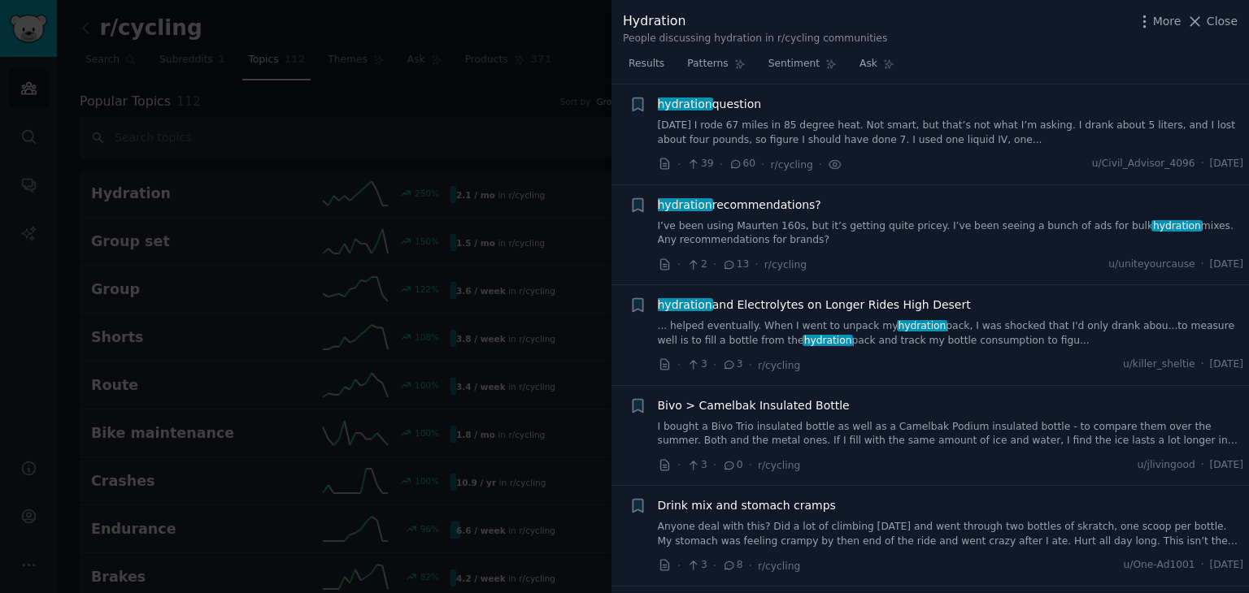
click at [1102, 150] on div "hydration question [DATE] I rode 67 miles in 85 degree heat. Not smart, but tha…" at bounding box center [951, 134] width 586 height 77
click at [1050, 119] on link "[DATE] I rode 67 miles in 85 degree heat. Not smart, but that’s not what I’m as…" at bounding box center [951, 133] width 586 height 28
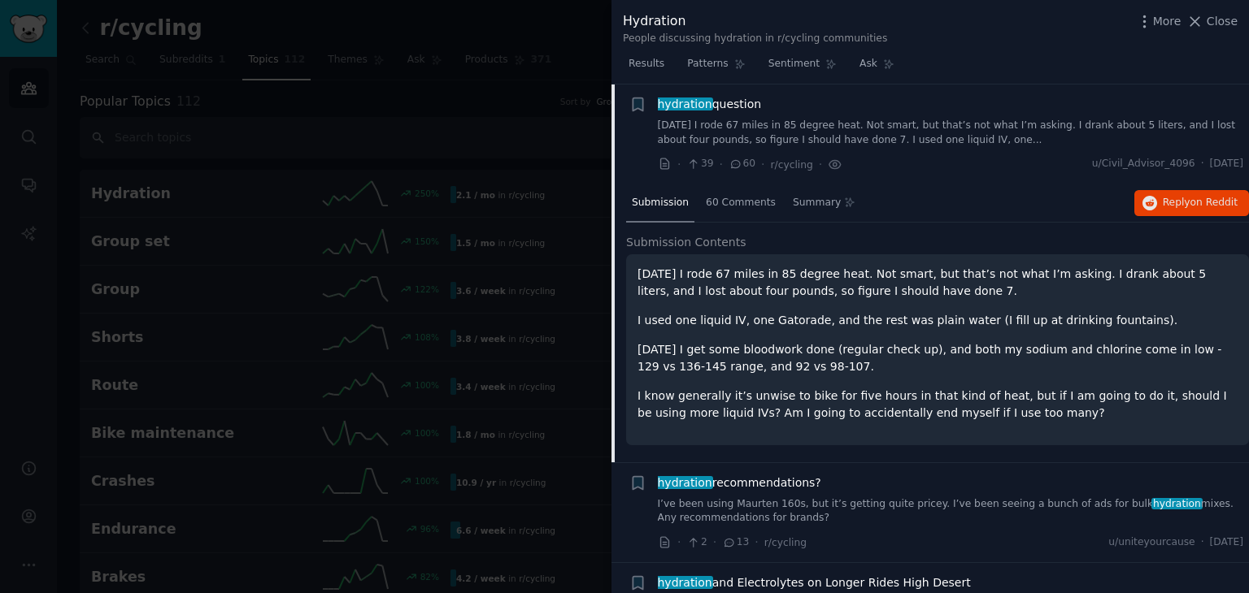
click at [1023, 131] on link "[DATE] I rode 67 miles in 85 degree heat. Not smart, but that’s not what I’m as…" at bounding box center [951, 133] width 586 height 28
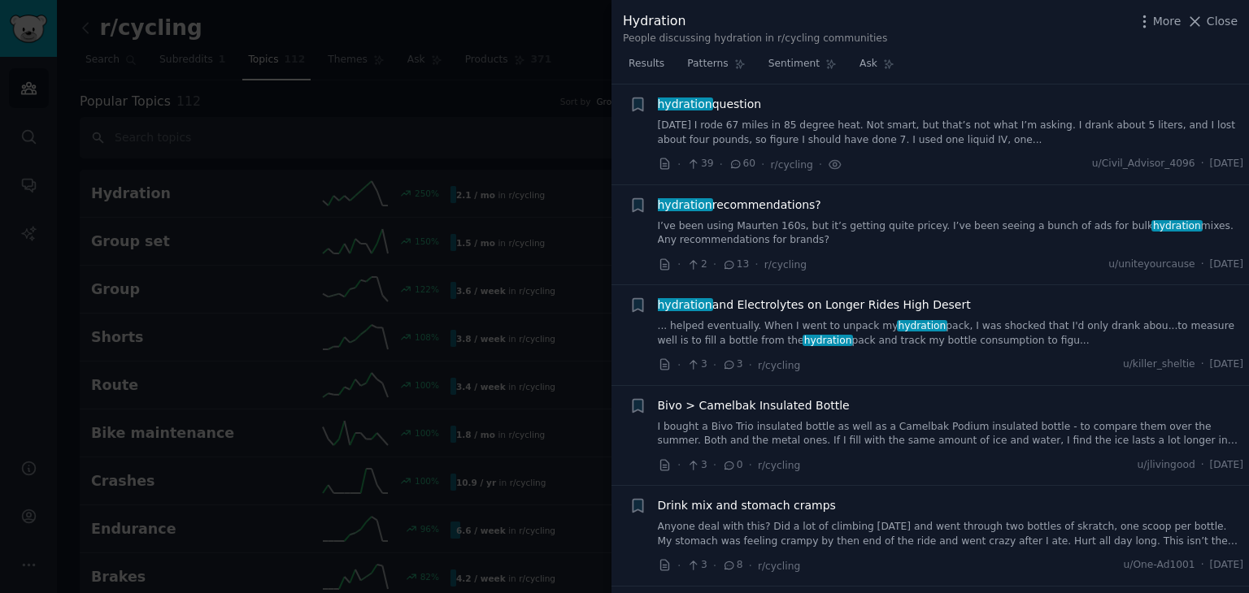
click at [1023, 131] on link "[DATE] I rode 67 miles in 85 degree heat. Not smart, but that’s not what I’m as…" at bounding box center [951, 133] width 586 height 28
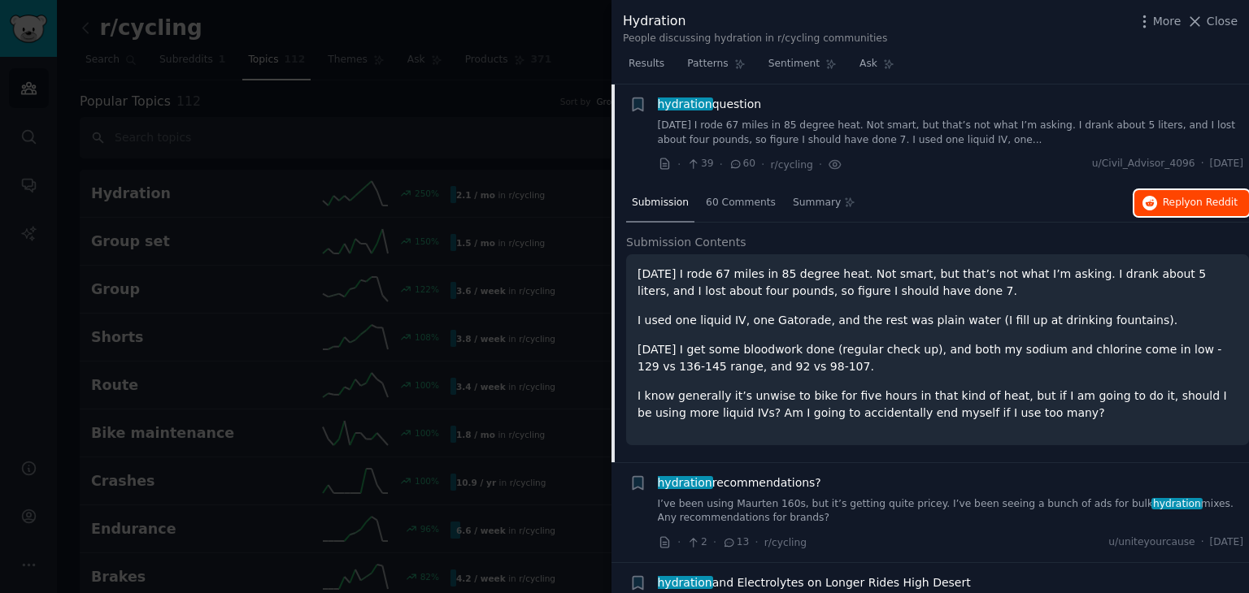
click at [1164, 206] on span "Reply on Reddit" at bounding box center [1199, 203] width 75 height 15
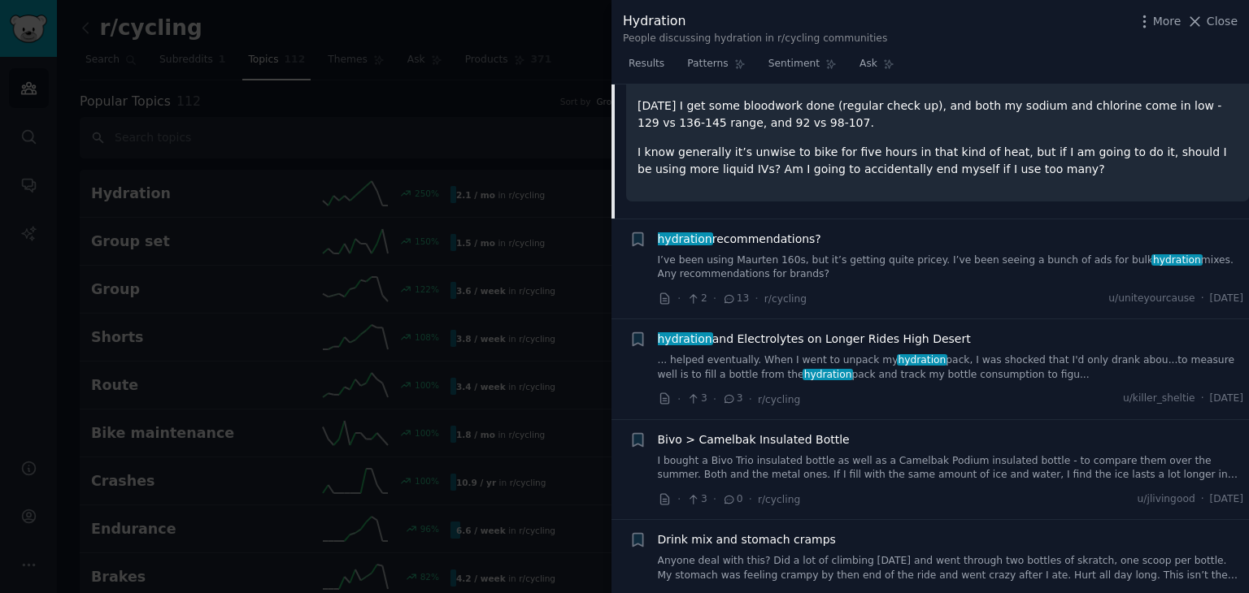
scroll to position [350, 0]
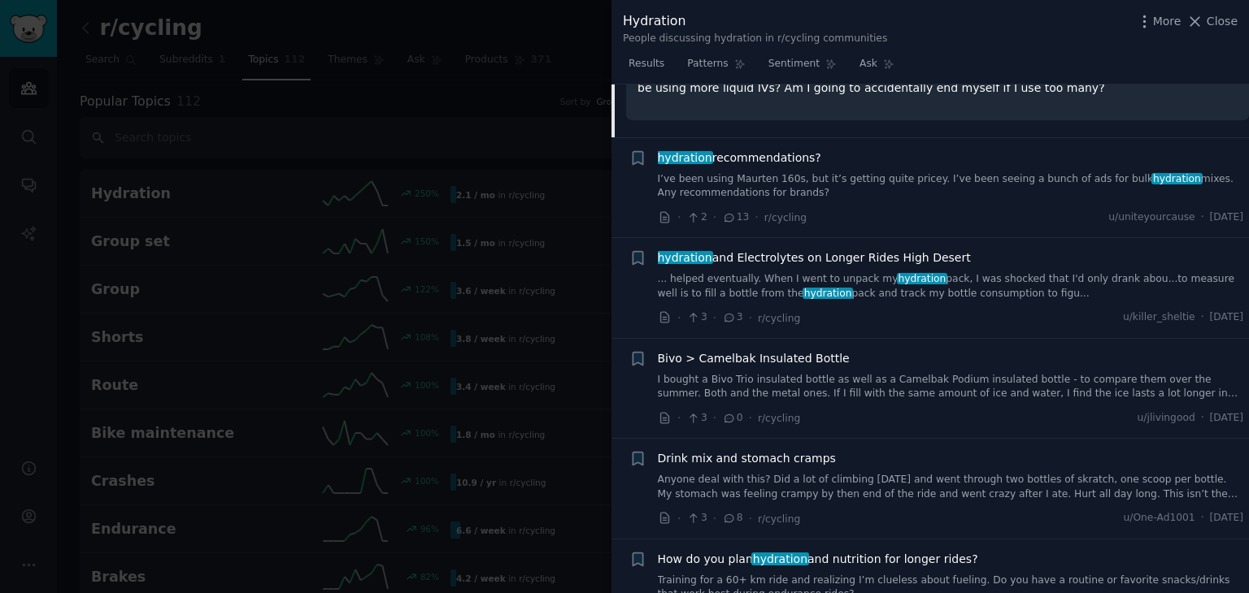
click at [531, 124] on div at bounding box center [624, 296] width 1249 height 593
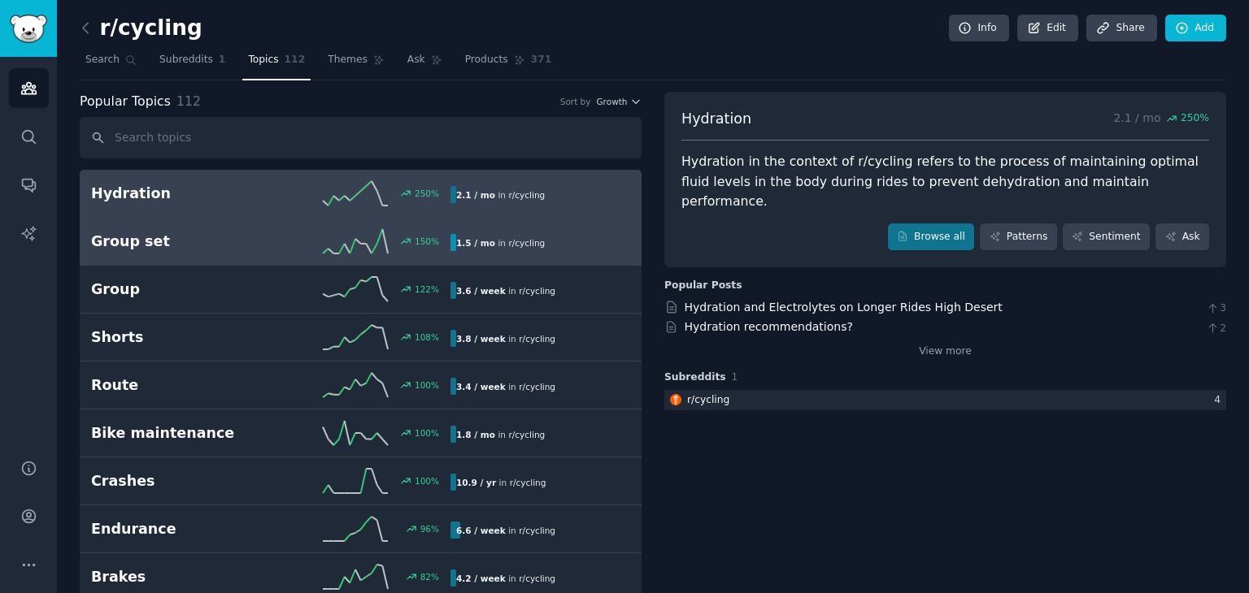
click at [291, 235] on div "150 %" at bounding box center [361, 241] width 180 height 24
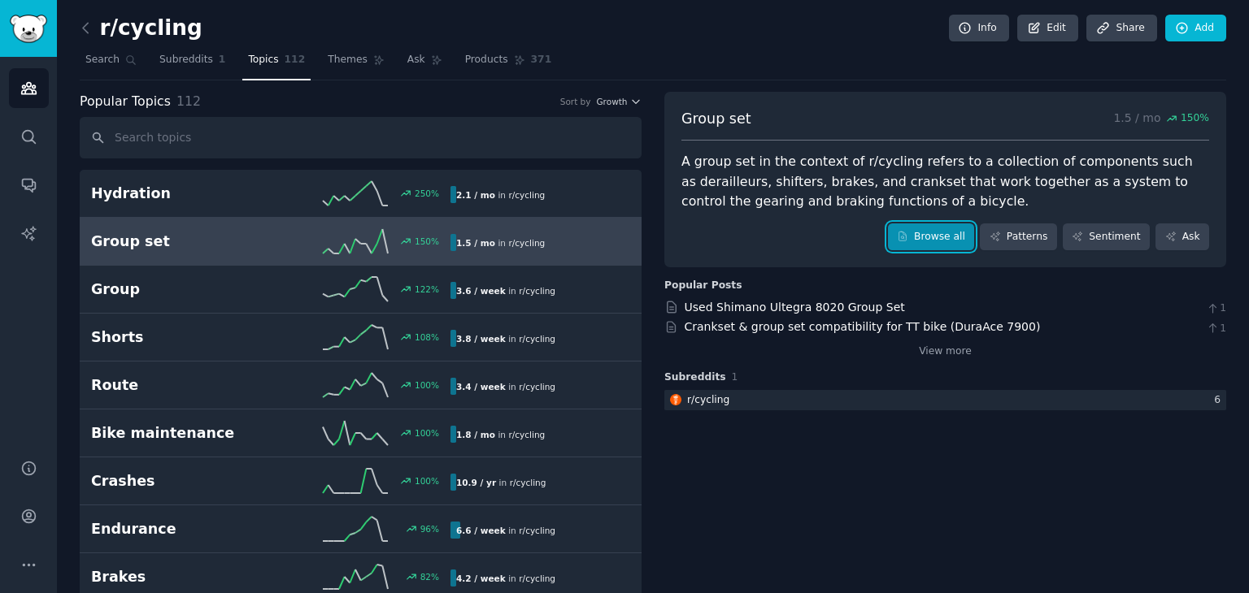
click at [943, 241] on link "Browse all" at bounding box center [931, 238] width 87 height 28
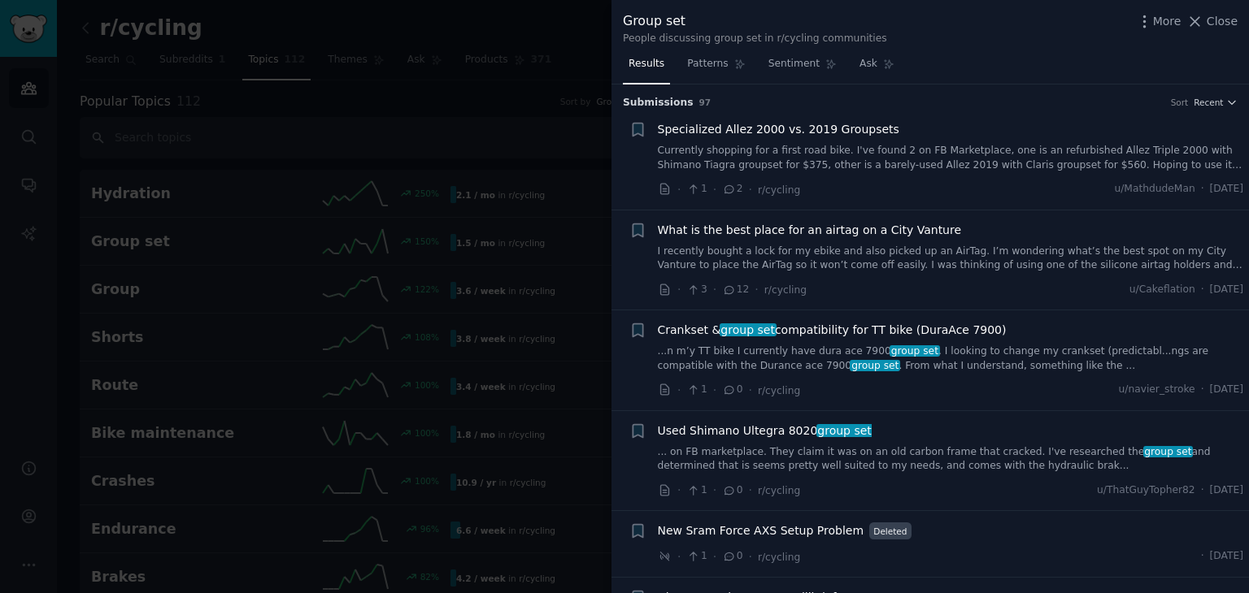
click at [1235, 267] on link "I recently bought a lock for my ebike and also picked up an AirTag. I’m wonderi…" at bounding box center [951, 259] width 586 height 28
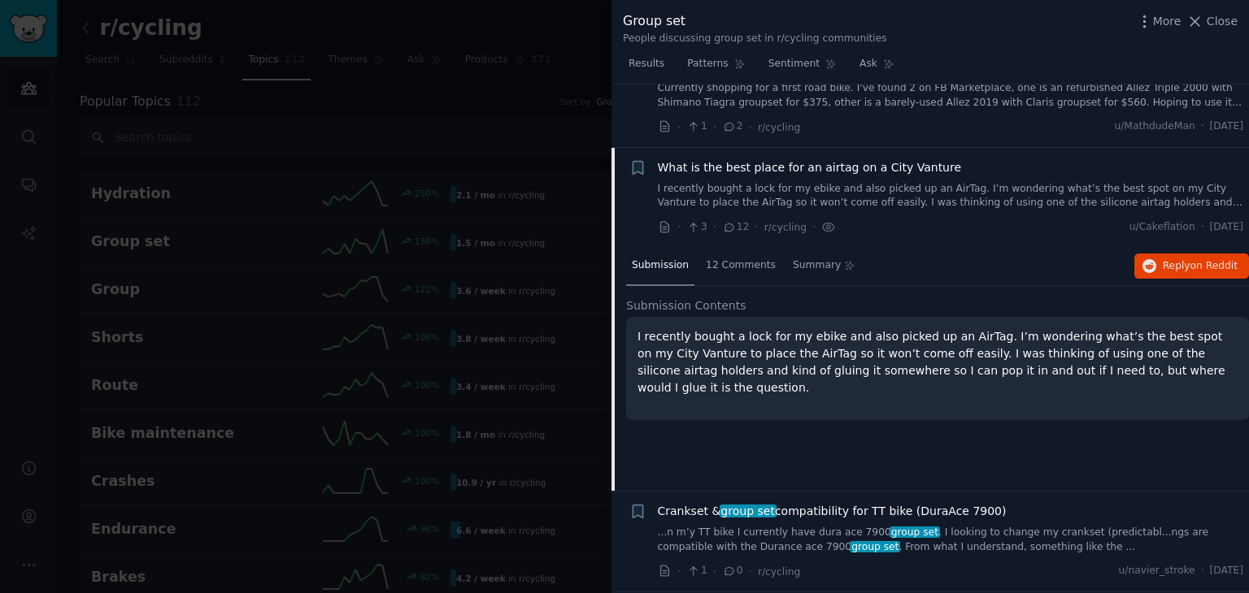
scroll to position [126, 0]
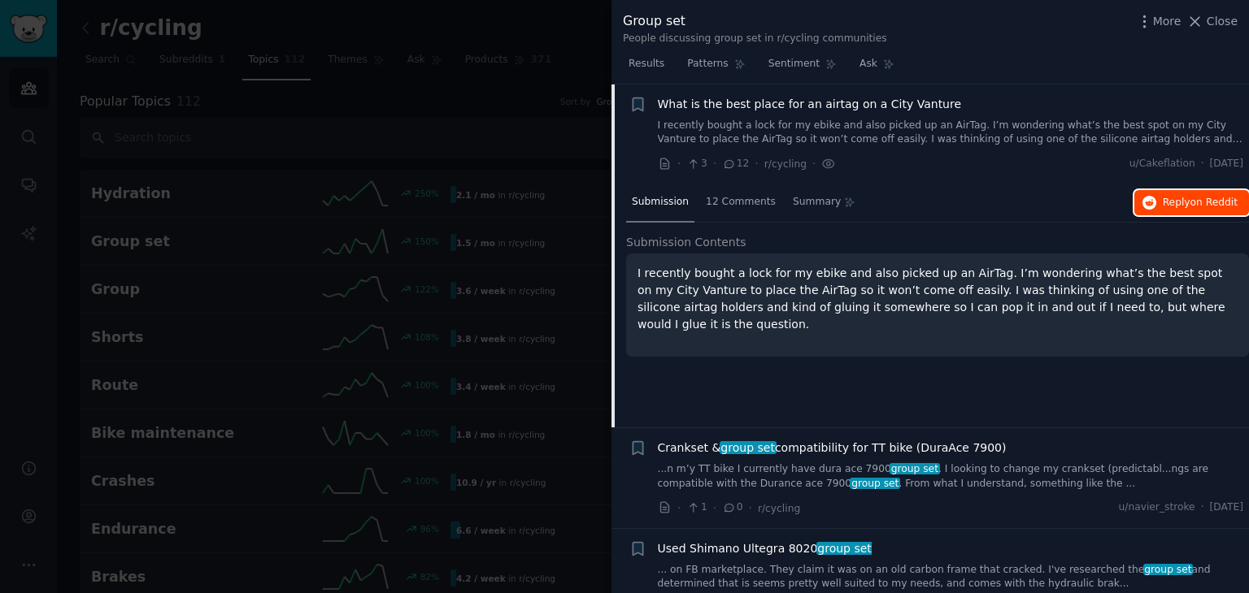
click at [1174, 205] on span "Reply on Reddit" at bounding box center [1199, 203] width 75 height 15
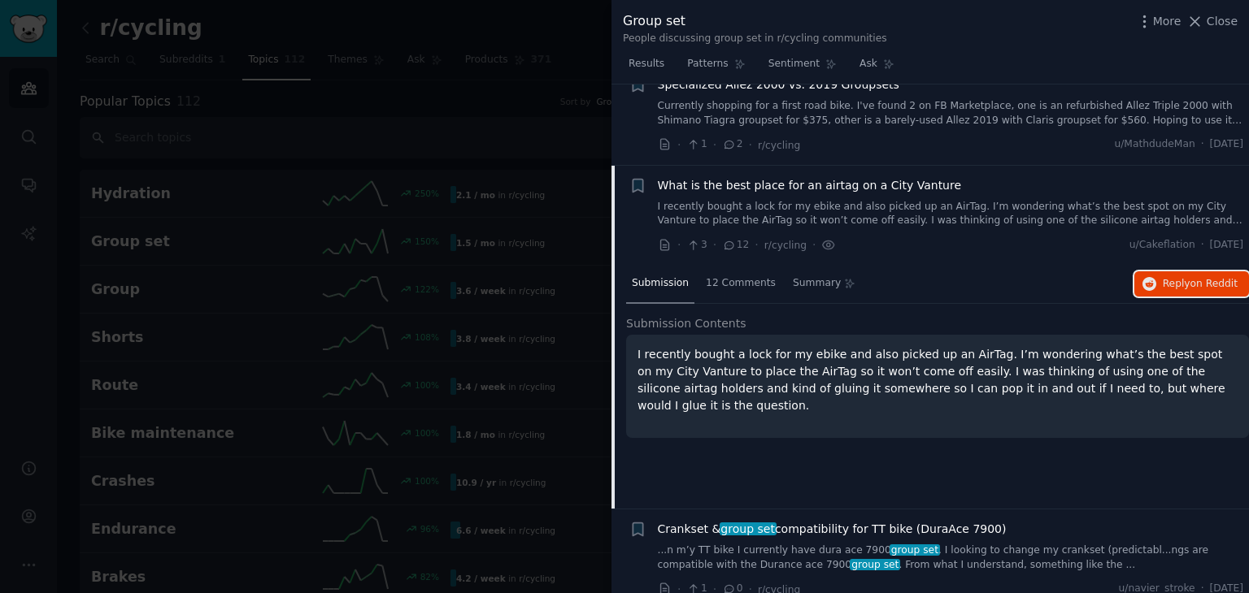
scroll to position [0, 0]
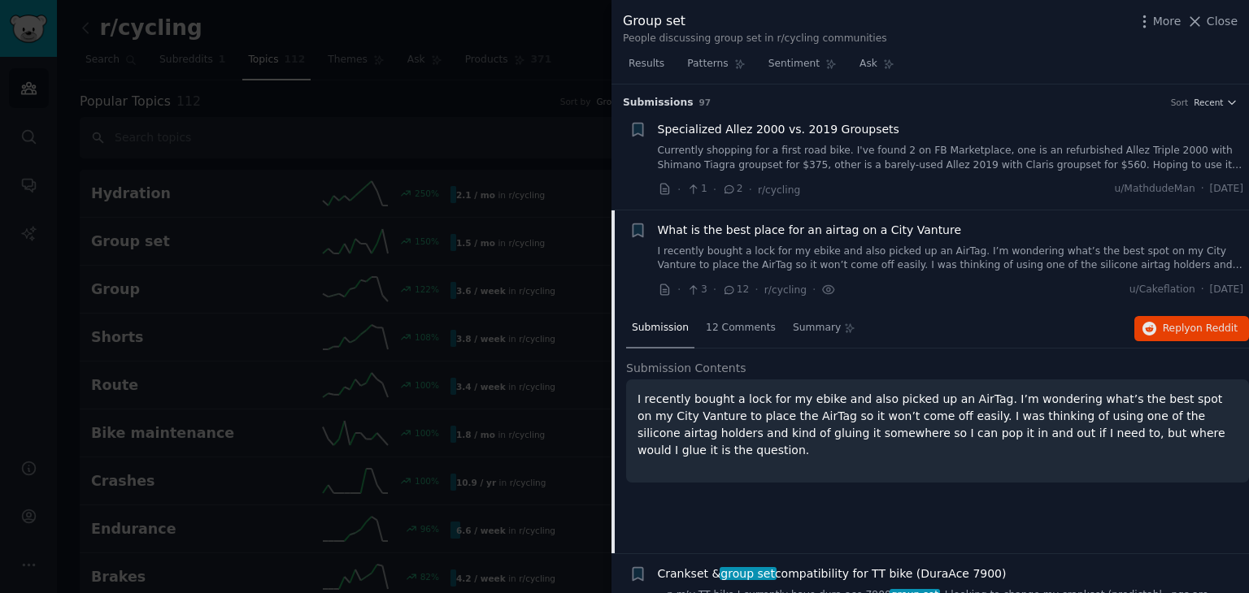
click at [1128, 172] on div "Specialized Allez 2000 vs. 2019 Groupsets Currently shopping for a first road b…" at bounding box center [951, 159] width 586 height 77
click at [1183, 167] on link "Currently shopping for a first road bike. I've found 2 on FB Marketplace, one i…" at bounding box center [951, 158] width 586 height 28
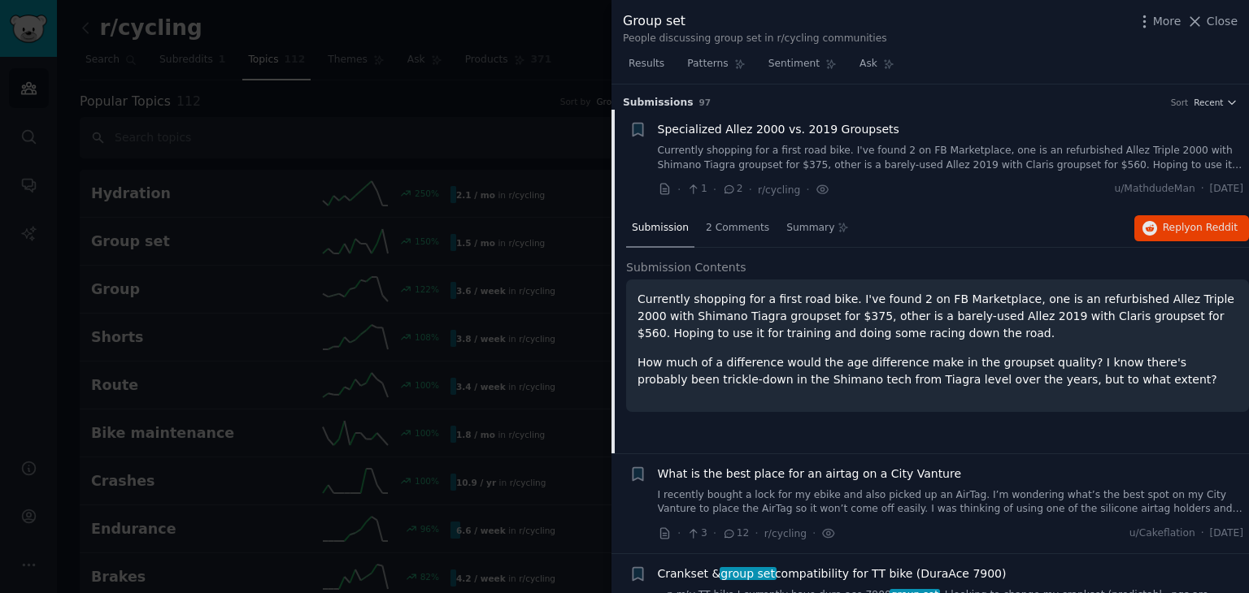
scroll to position [25, 0]
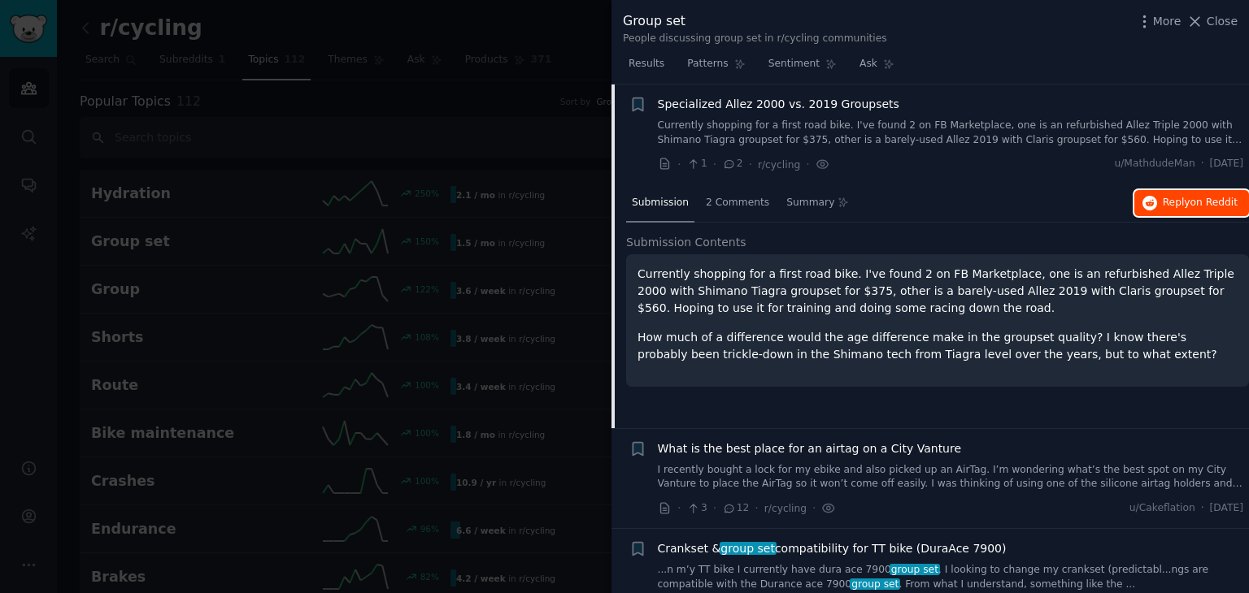
click at [1184, 197] on span "Reply on Reddit" at bounding box center [1199, 203] width 75 height 15
